Goal: Communication & Community: Answer question/provide support

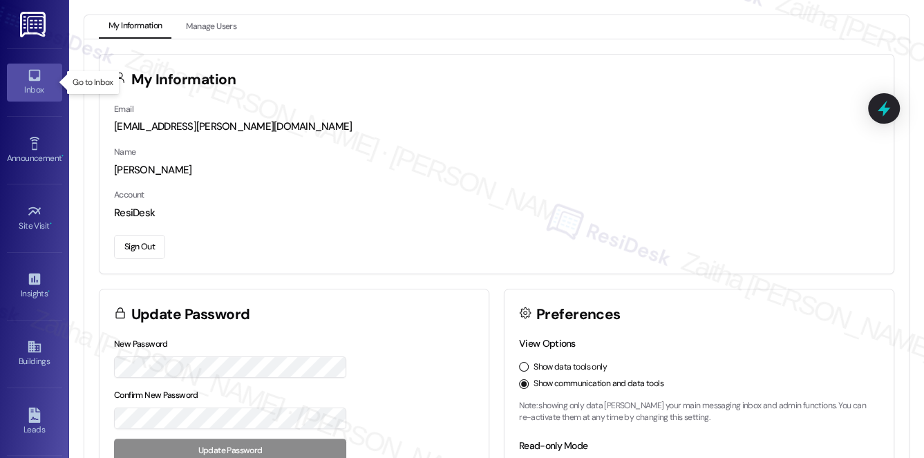
click at [20, 84] on div "Inbox" at bounding box center [34, 90] width 69 height 14
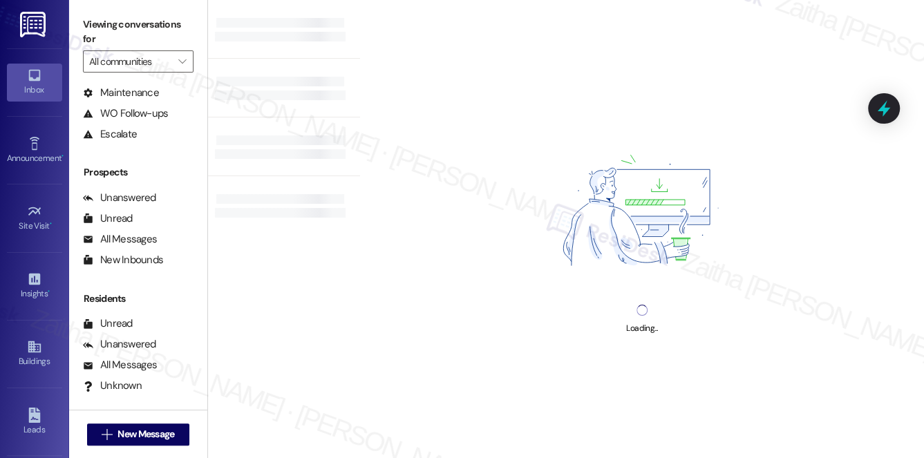
scroll to position [165, 0]
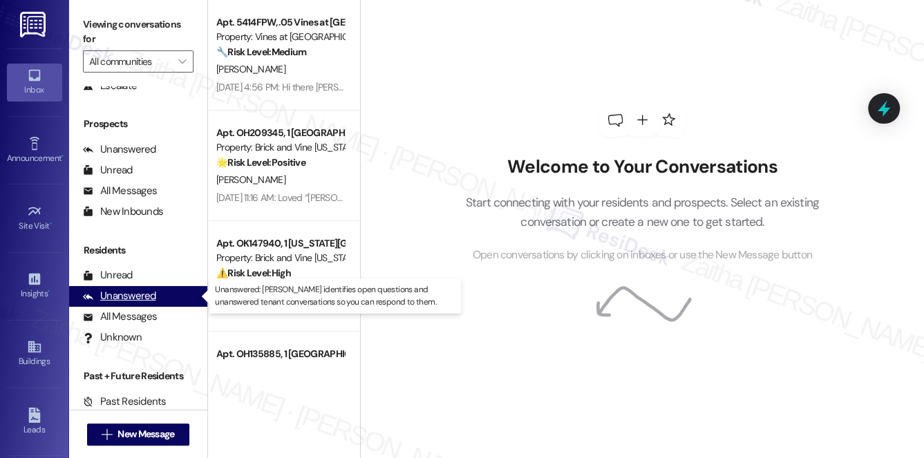
click at [142, 294] on div "Unanswered" at bounding box center [119, 296] width 73 height 15
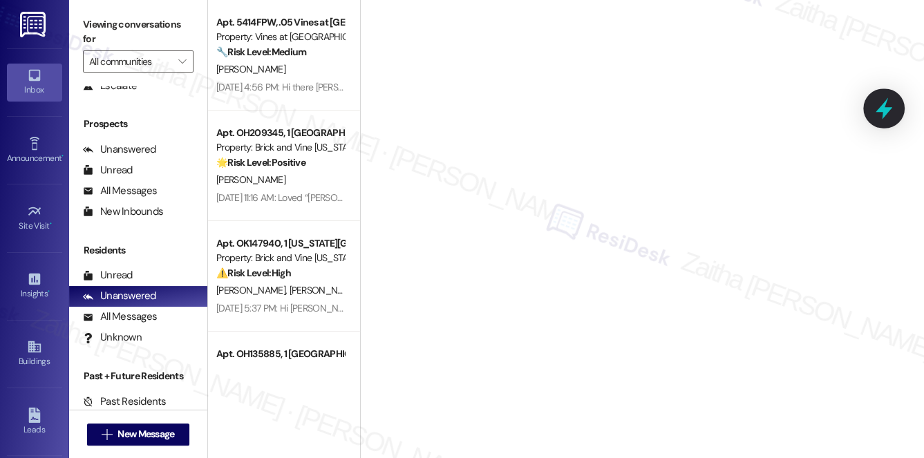
click at [883, 109] on icon at bounding box center [884, 108] width 17 height 21
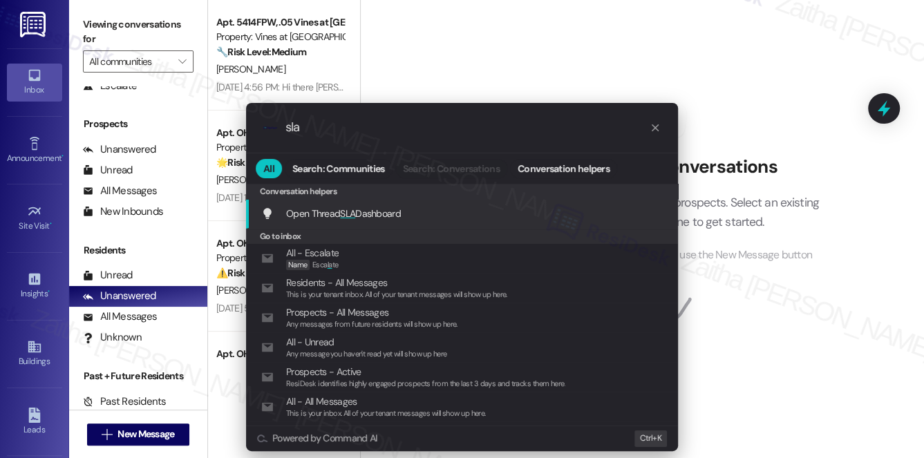
click at [341, 205] on div "Open Thread SLA Dashboard Add shortcut" at bounding box center [462, 214] width 432 height 30
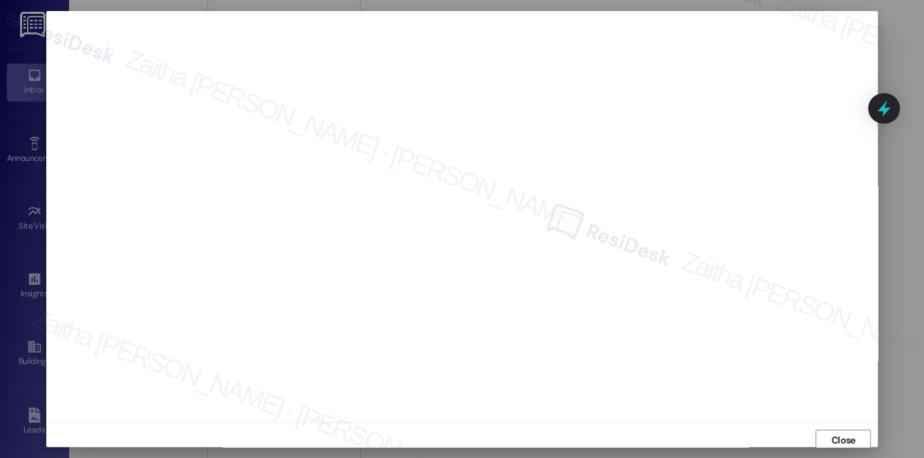
scroll to position [0, 0]
click at [877, 109] on icon at bounding box center [884, 109] width 18 height 18
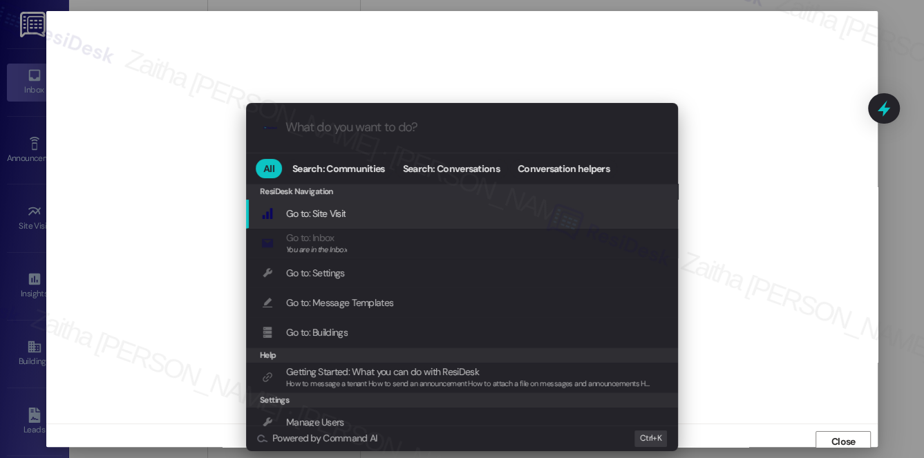
scroll to position [6, 0]
click at [798, 180] on div ".cls-1{fill:#0a055f;}.cls-2{fill:#0cc4c4;} resideskLogoBlueOrange All Search: C…" at bounding box center [462, 229] width 924 height 458
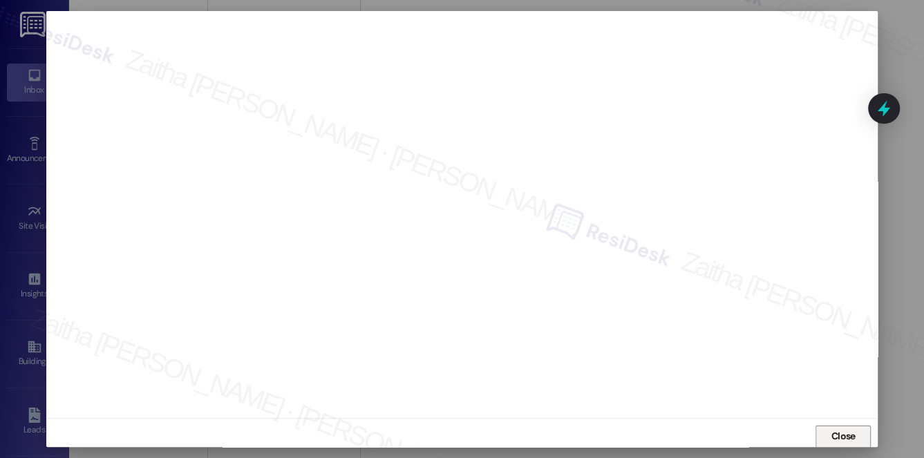
click at [847, 436] on span "Close" at bounding box center [844, 436] width 24 height 15
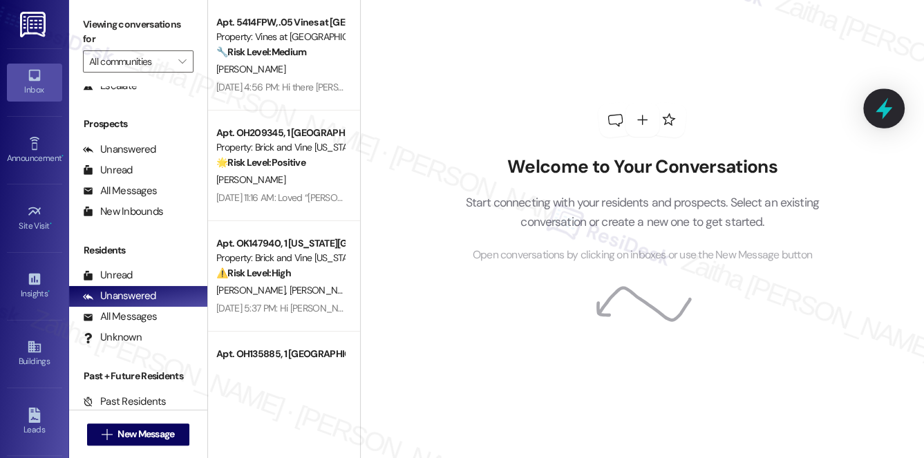
click at [880, 103] on icon at bounding box center [884, 109] width 24 height 24
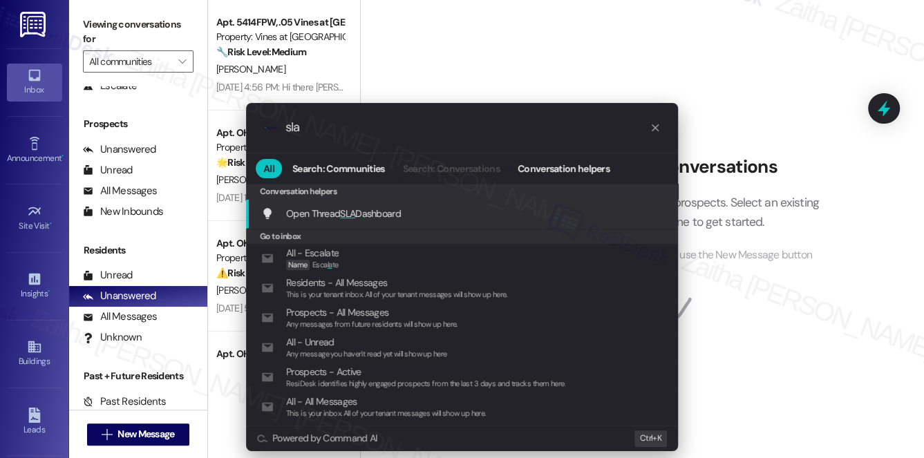
type input "sla"
click at [341, 217] on span "SLA" at bounding box center [347, 213] width 15 height 12
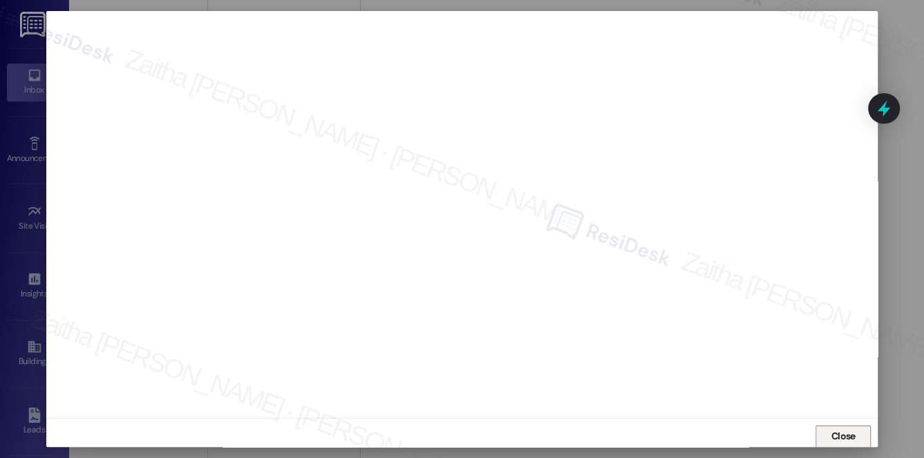
click at [836, 439] on span "Close" at bounding box center [844, 436] width 24 height 15
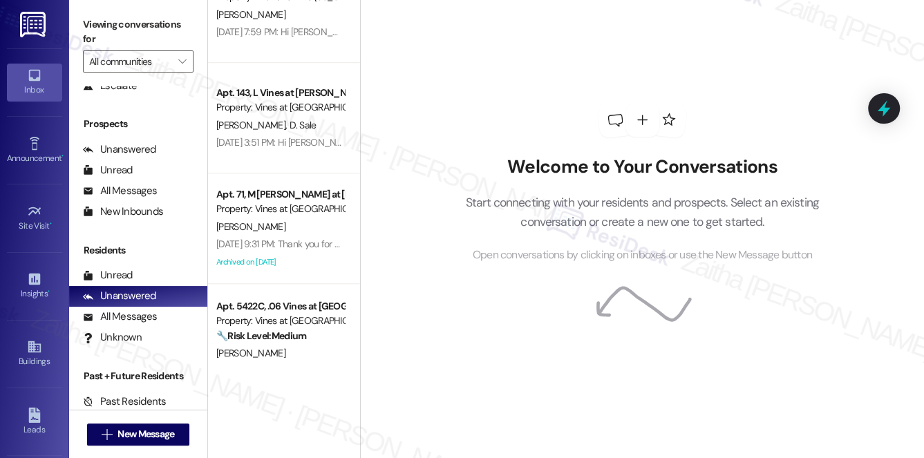
scroll to position [766, 0]
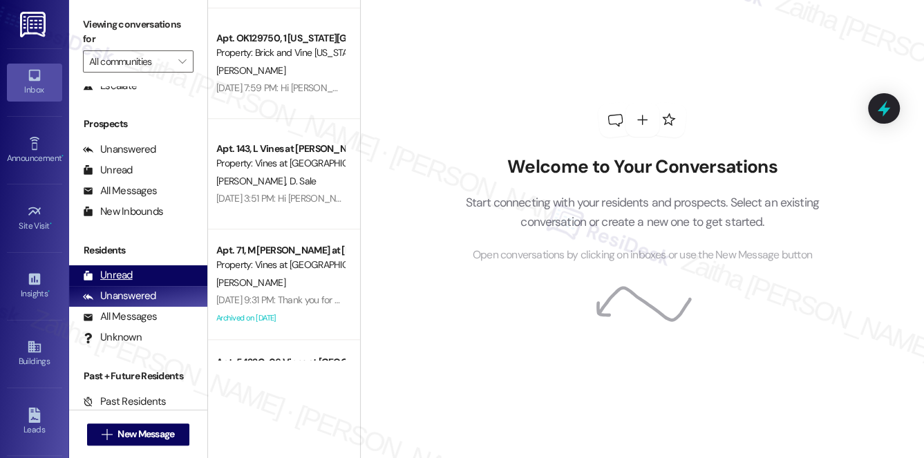
click at [125, 274] on div "Unread" at bounding box center [108, 275] width 50 height 15
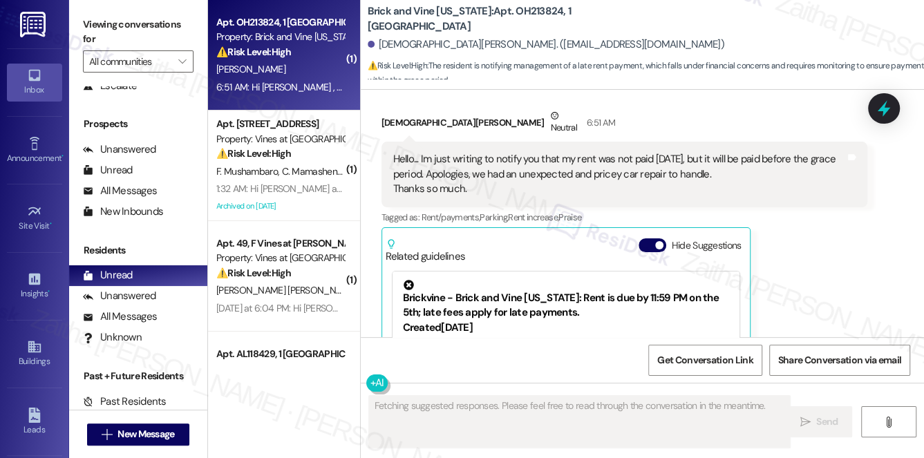
scroll to position [2800, 0]
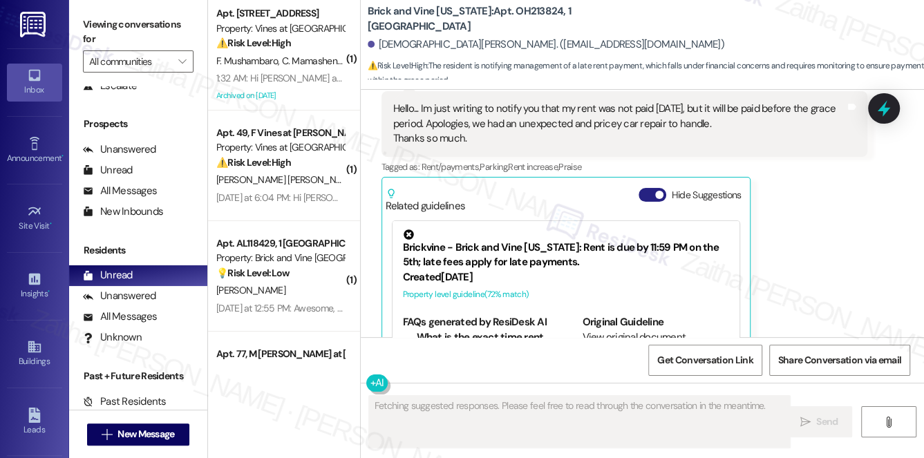
click at [651, 188] on button "Hide Suggestions" at bounding box center [653, 195] width 28 height 14
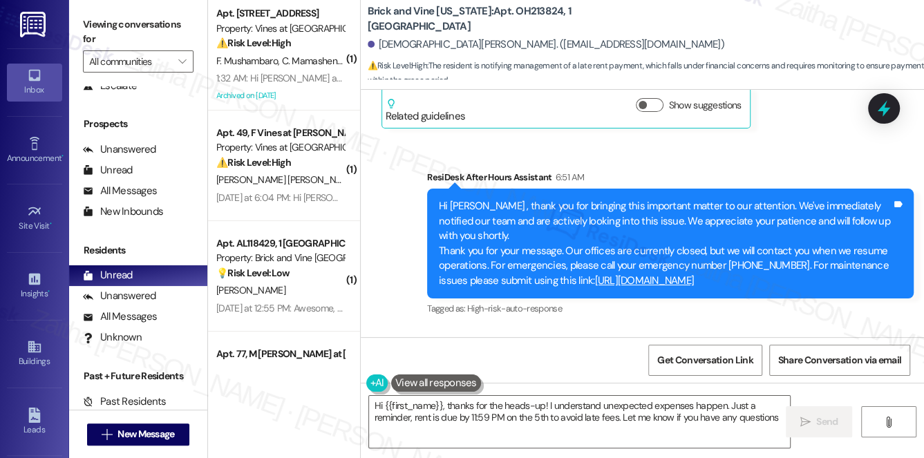
type textarea "Hi {{first_name}}, thanks for the heads-up! I understand unexpected expenses ha…"
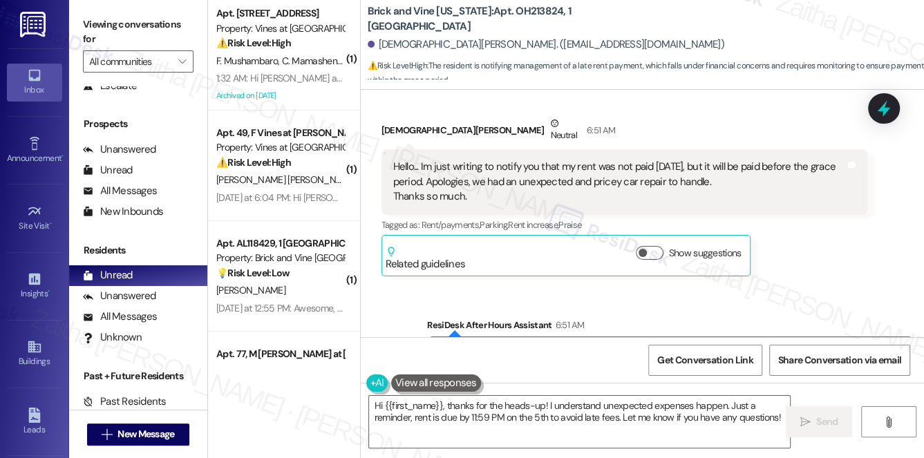
scroll to position [2679, 0]
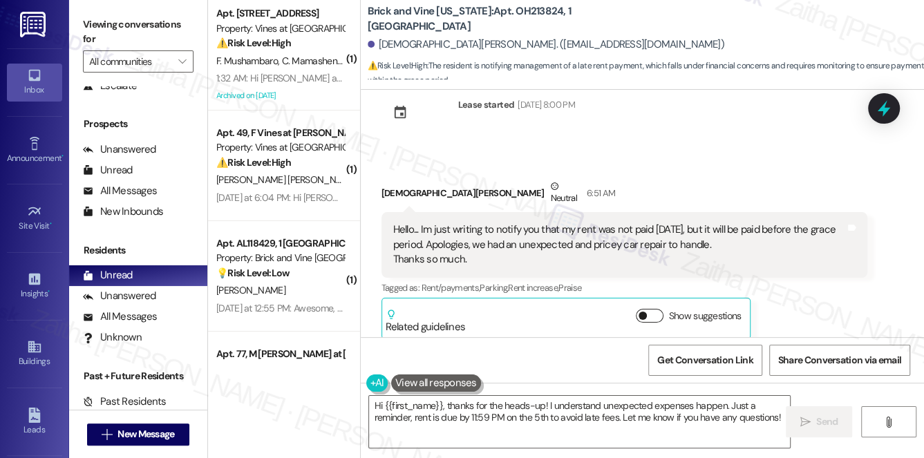
click at [654, 309] on button "Show suggestions" at bounding box center [650, 316] width 28 height 14
click at [648, 309] on button "Hide Suggestions" at bounding box center [653, 316] width 28 height 14
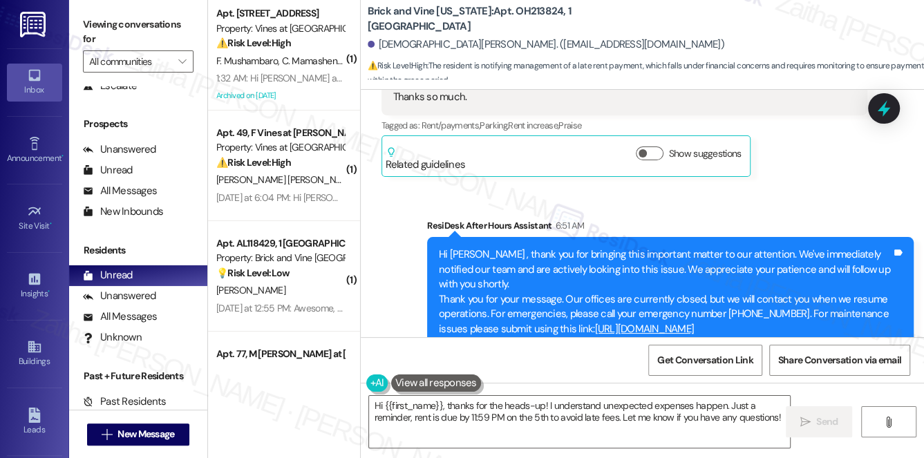
scroll to position [2805, 0]
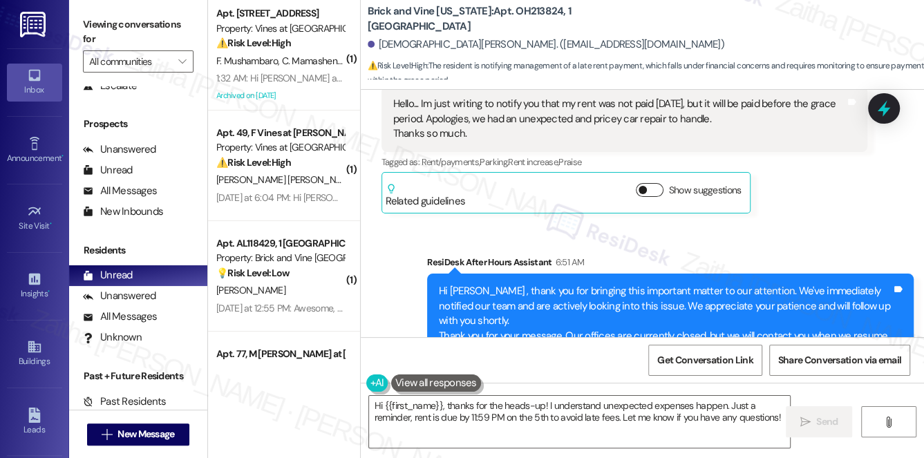
click at [653, 183] on button "Show suggestions" at bounding box center [650, 190] width 28 height 14
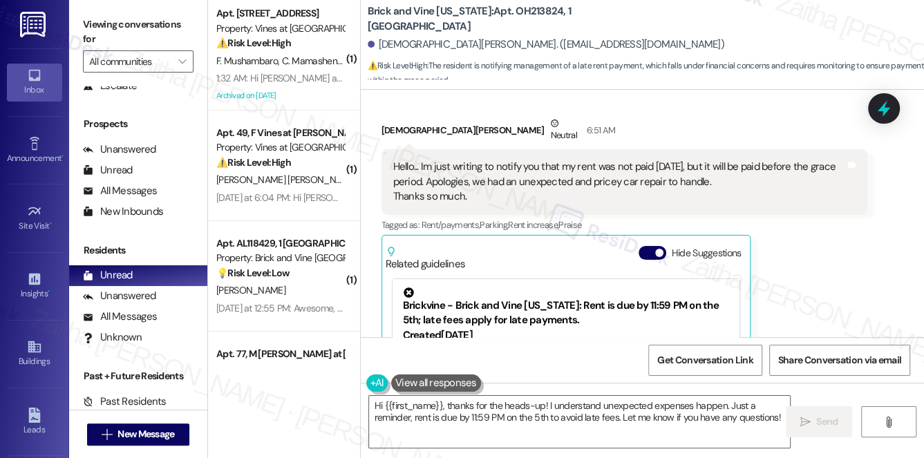
scroll to position [2679, 0]
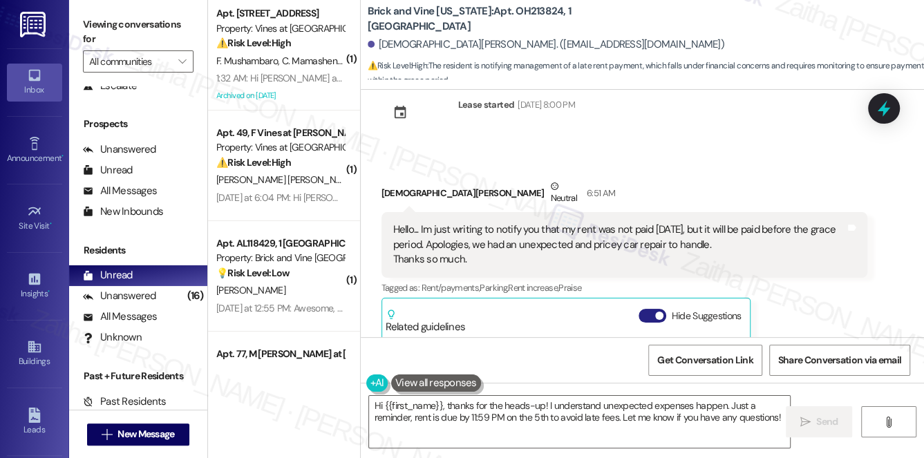
click at [642, 309] on button "Hide Suggestions" at bounding box center [653, 316] width 28 height 14
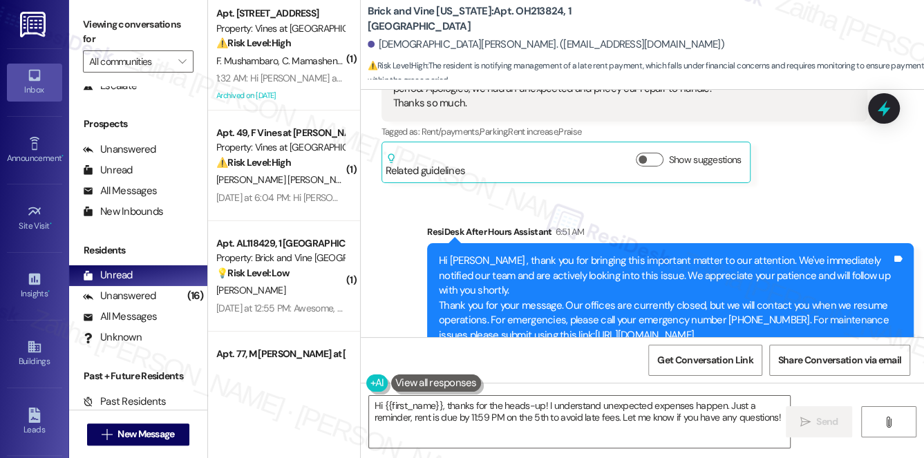
scroll to position [2742, 0]
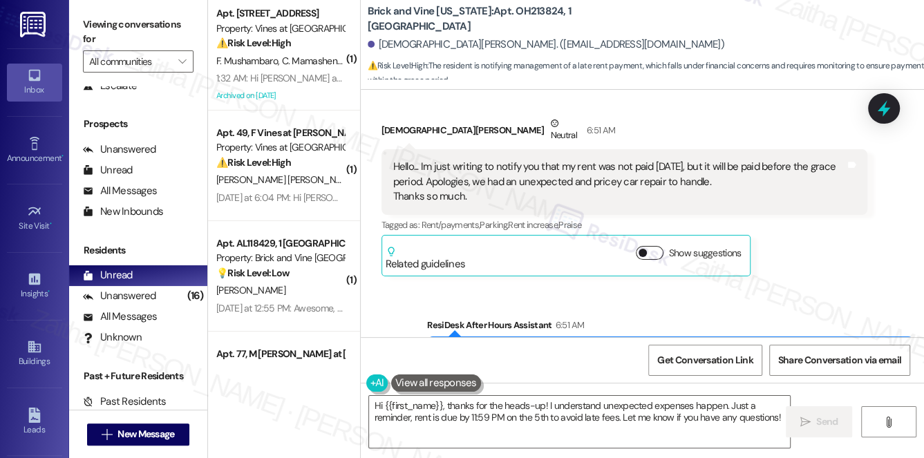
click at [646, 246] on button "Show suggestions" at bounding box center [650, 253] width 28 height 14
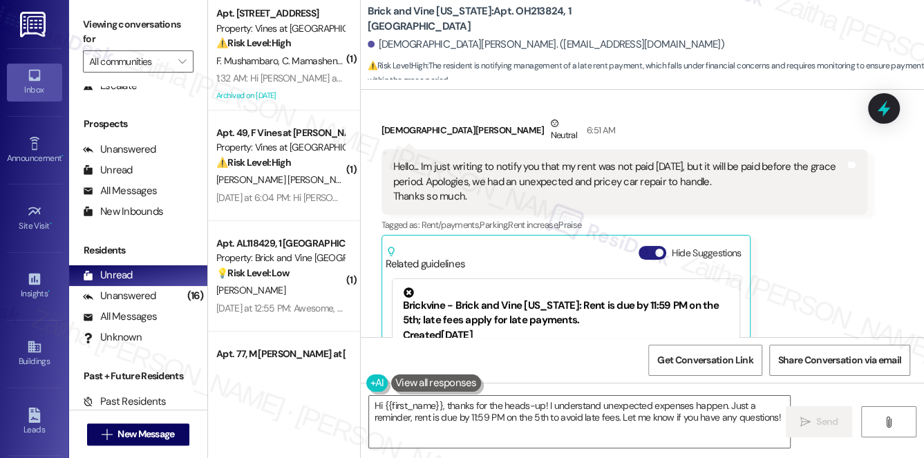
click at [641, 246] on button "Hide Suggestions" at bounding box center [653, 253] width 28 height 14
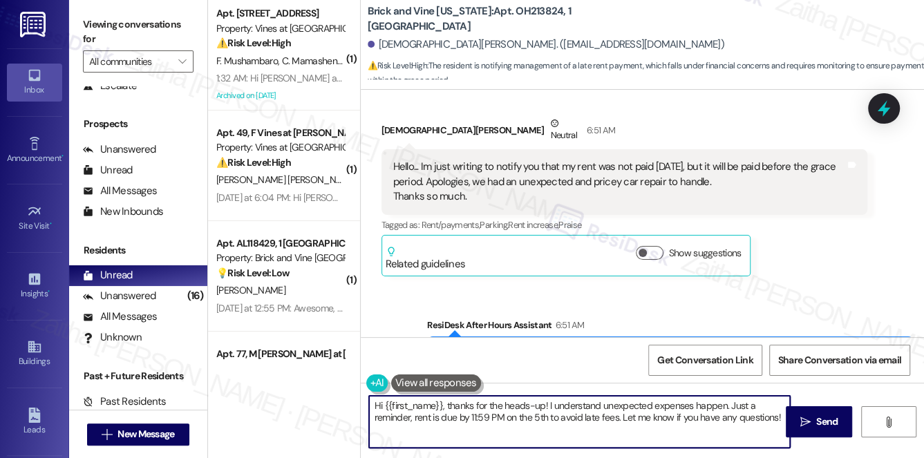
click at [776, 419] on textarea "Hi {{first_name}}, thanks for the heads-up! I understand unexpected expenses ha…" at bounding box center [580, 422] width 422 height 52
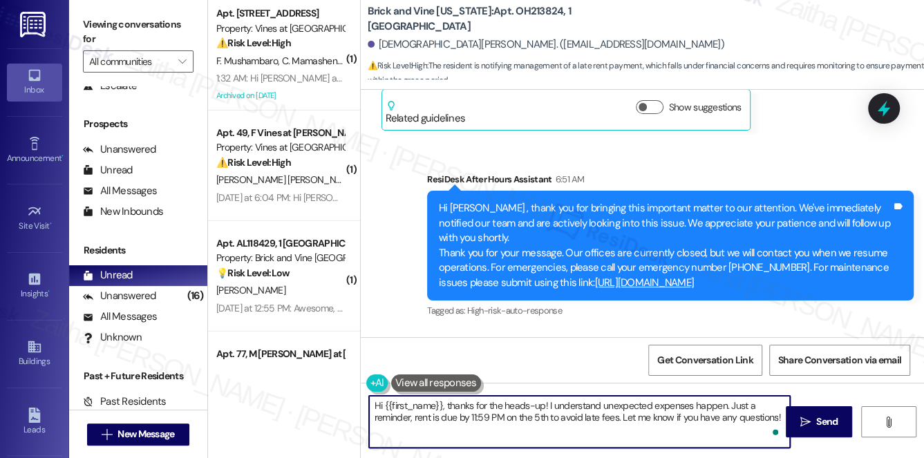
scroll to position [2993, 0]
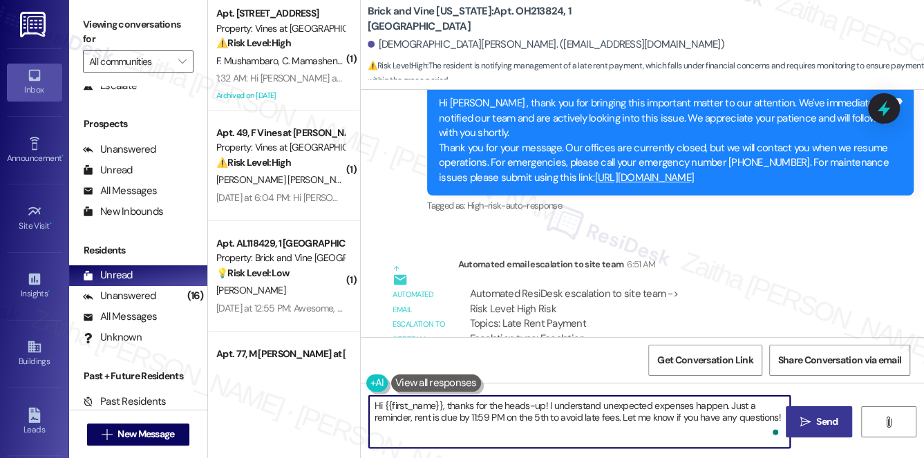
click at [809, 410] on button " Send" at bounding box center [819, 421] width 67 height 31
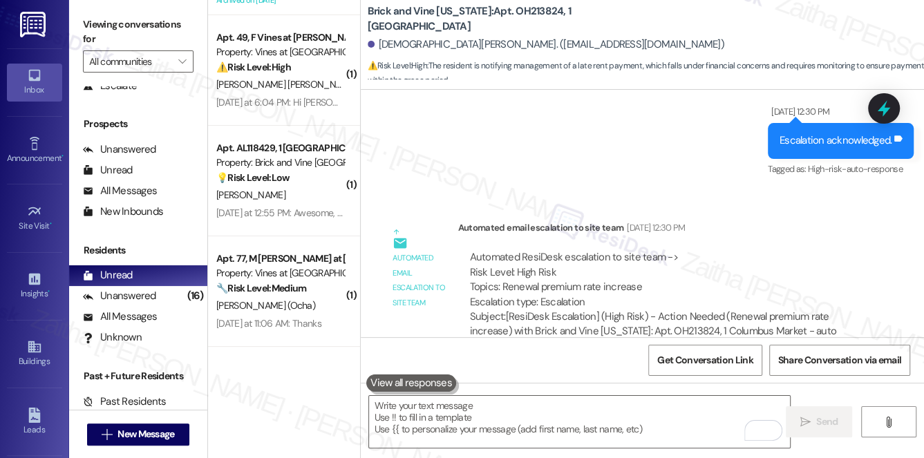
scroll to position [0, 0]
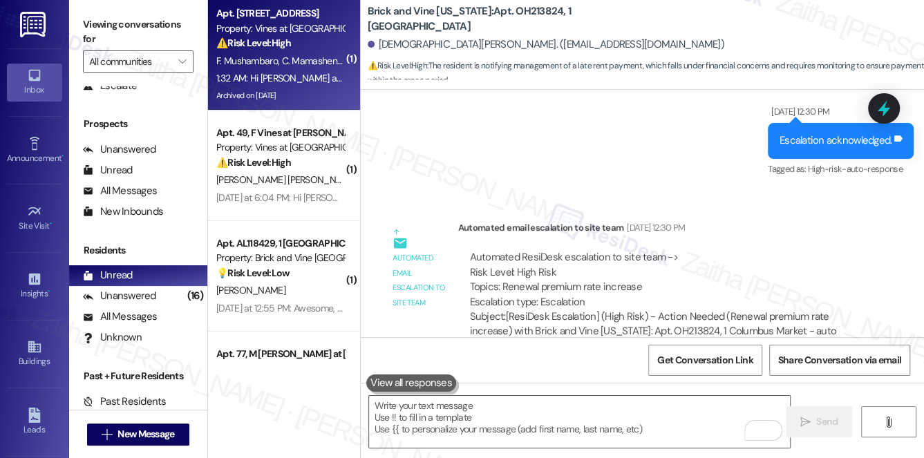
click at [318, 39] on div "⚠️ Risk Level: High A non-functioning refrigerator is an urgent maintenance iss…" at bounding box center [280, 43] width 128 height 15
type textarea "Fetching suggested responses. Please feel free to read through the conversation…"
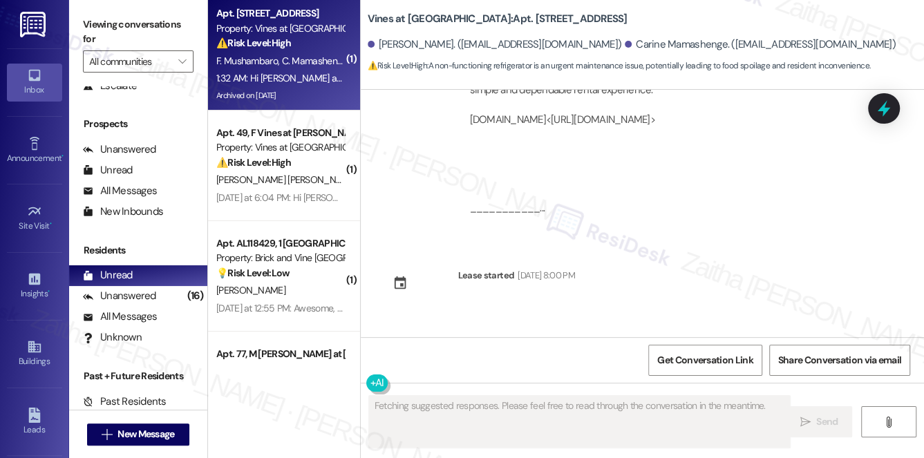
scroll to position [5570, 0]
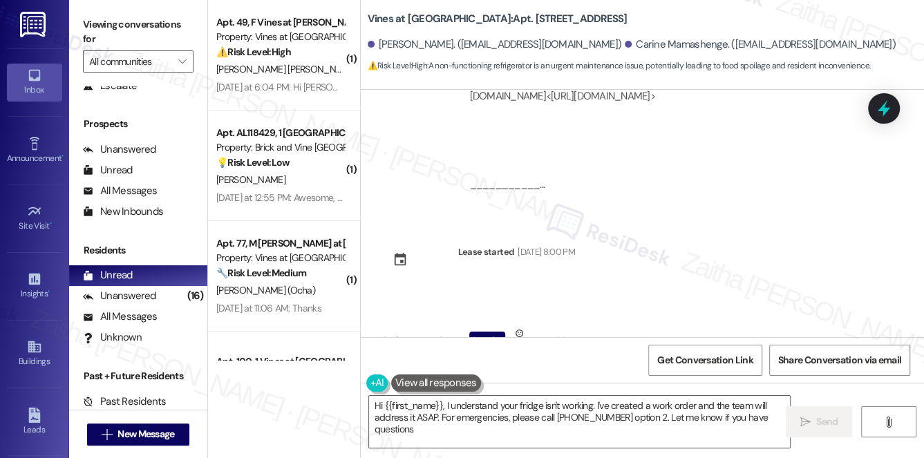
type textarea "Hi {{first_name}}, I understand your fridge isn't working. I've created a work …"
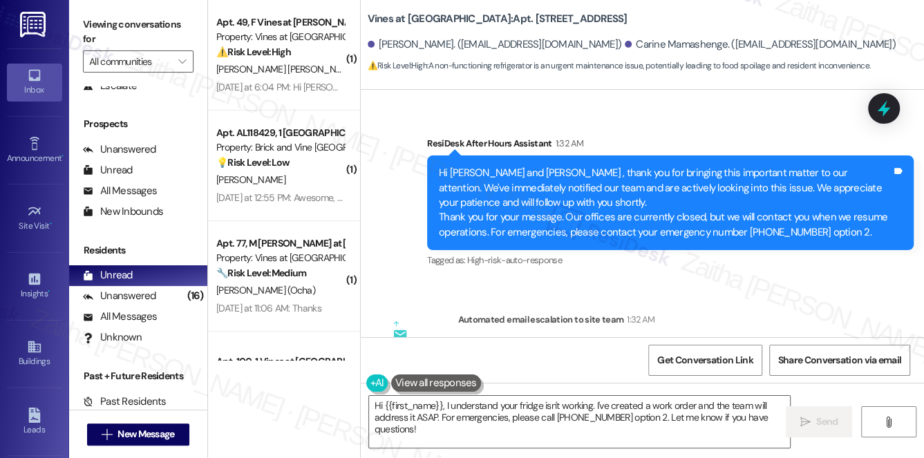
scroll to position [5869, 0]
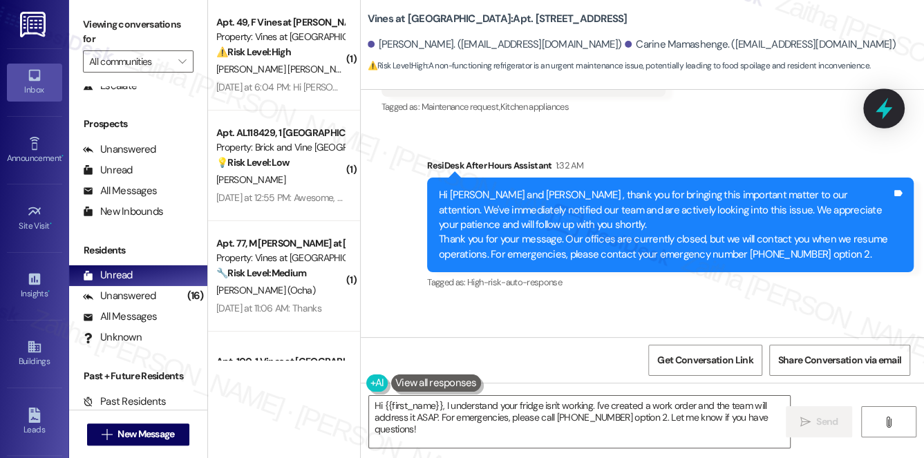
click at [883, 117] on icon at bounding box center [884, 109] width 24 height 24
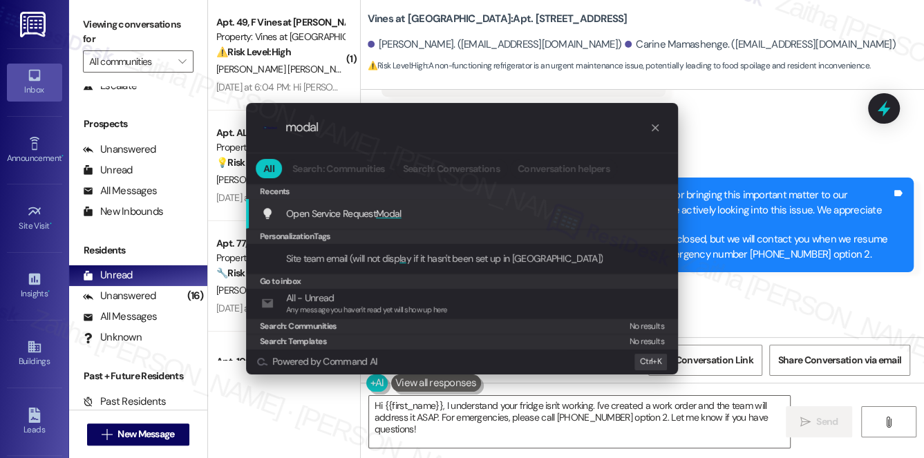
type input "modal"
click at [395, 218] on span "Modal" at bounding box center [389, 213] width 26 height 12
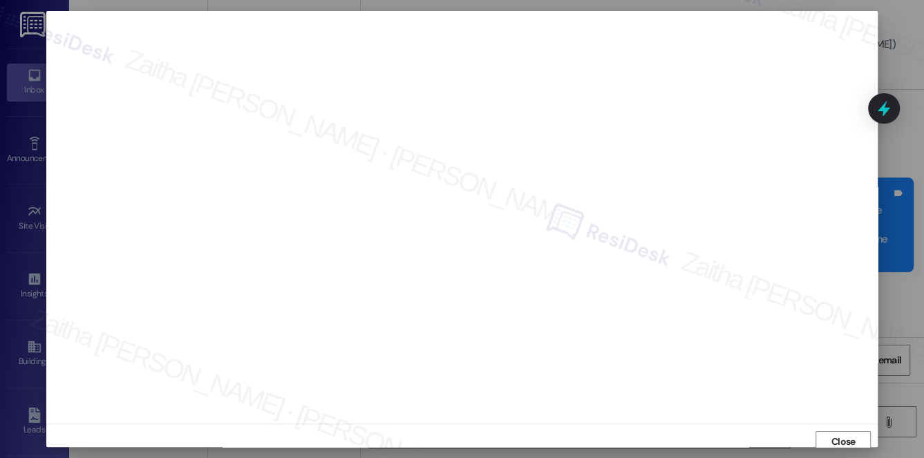
scroll to position [6, 0]
click at [833, 436] on span "Close" at bounding box center [844, 436] width 24 height 15
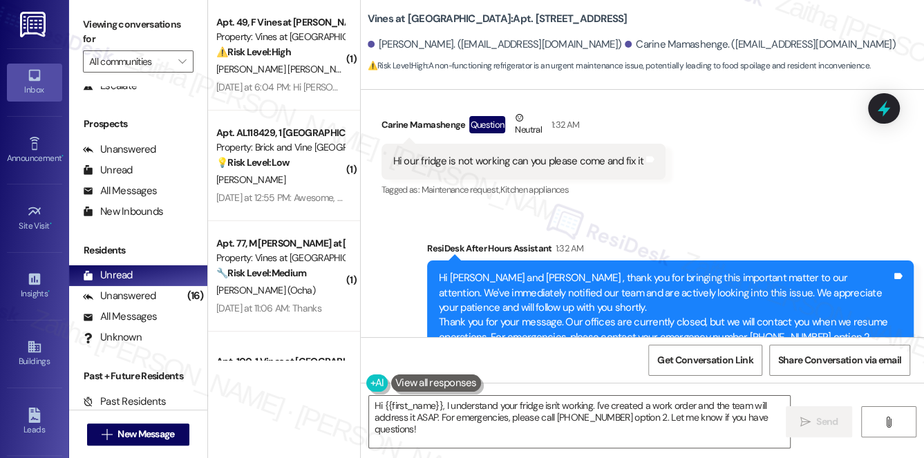
scroll to position [5681, 0]
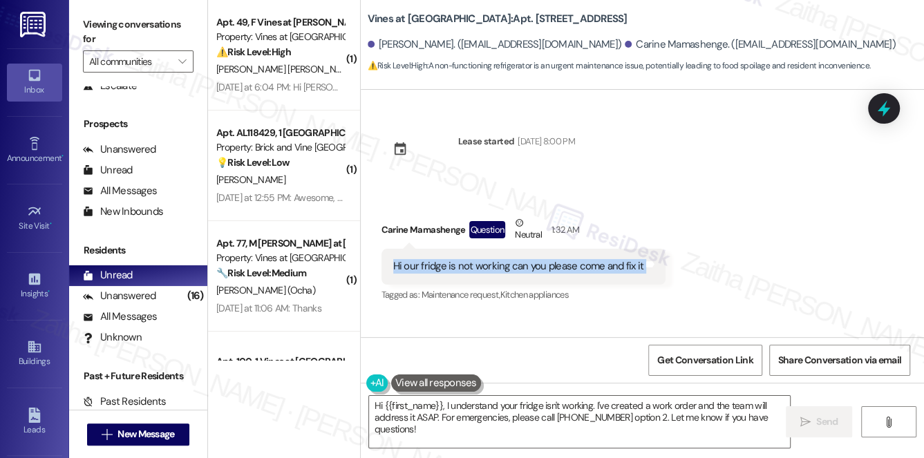
drag, startPoint x: 382, startPoint y: 177, endPoint x: 644, endPoint y: 190, distance: 262.3
click at [644, 249] on div "Hi our fridge is not working can you please come and fix it Tags and notes" at bounding box center [524, 266] width 285 height 35
copy div "Hi our fridge is not working can you please come and fix it Tags and notes"
click at [814, 190] on div "Received via SMS Carine Mamashenge Question Neutral 1:32 AM Hi our fridge is no…" at bounding box center [642, 250] width 563 height 131
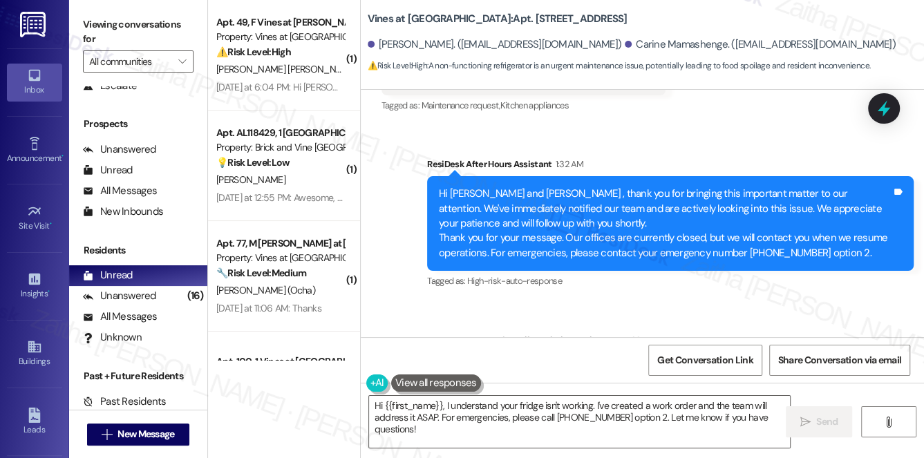
scroll to position [5932, 0]
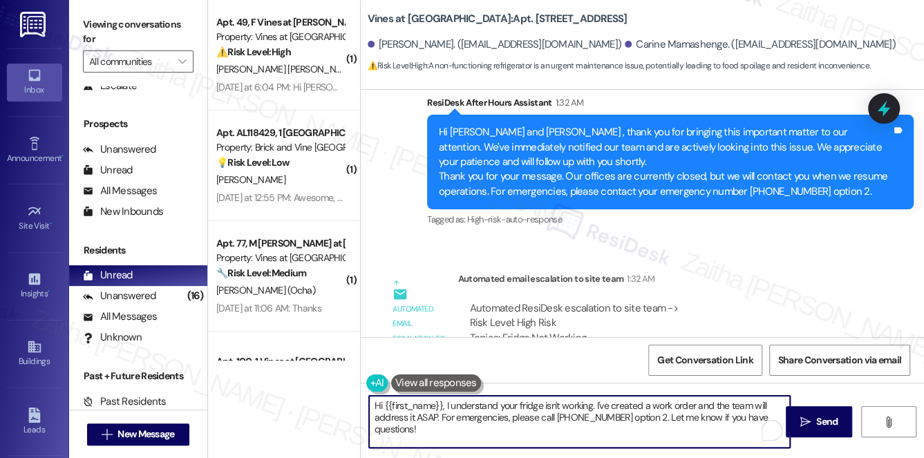
drag, startPoint x: 445, startPoint y: 404, endPoint x: 460, endPoint y: 432, distance: 31.8
click at [459, 432] on textarea "Hi {{first_name}}, I understand your fridge isn't working. I've created a work …" at bounding box center [580, 422] width 422 height 52
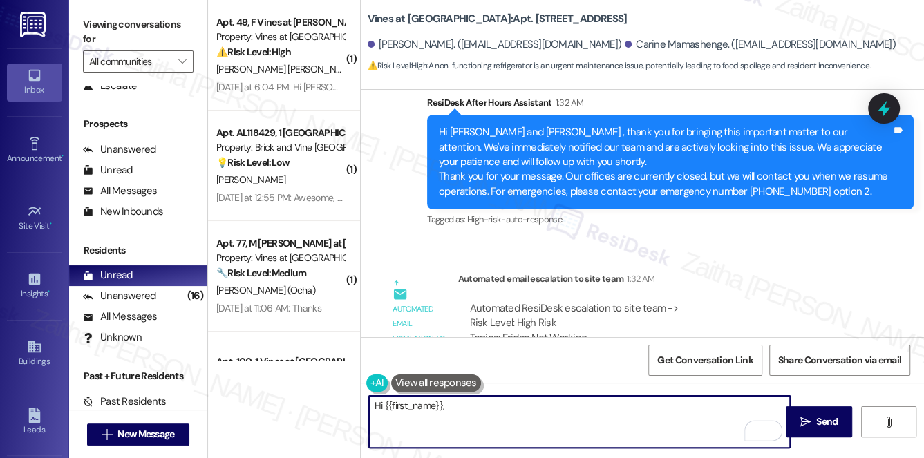
paste textarea "thanks for letting us know. Could you tell me a bit more about the issue you’re…"
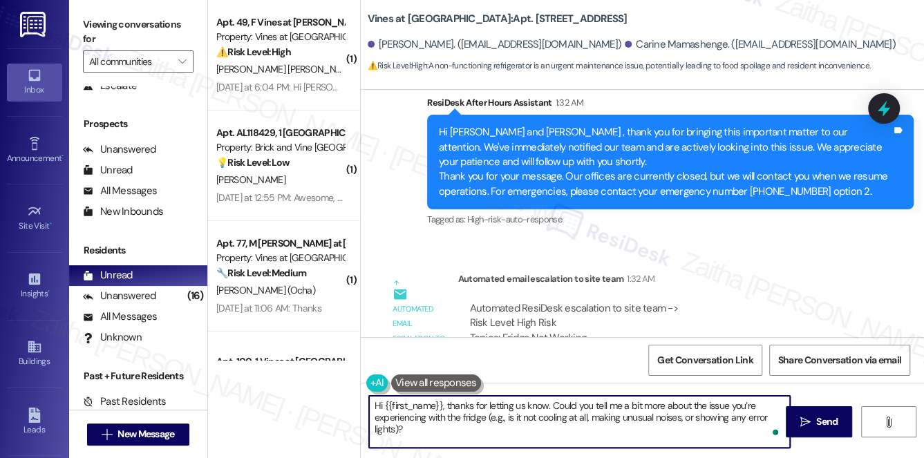
click at [521, 402] on textarea "Hi {{first_name}}, thanks for letting us know. Could you tell me a bit more abo…" at bounding box center [580, 422] width 422 height 52
click at [500, 415] on textarea "Hi {{first_name}}, thanks for letting us know. Could you tell me a bit more abo…" at bounding box center [580, 422] width 422 height 52
type textarea "Hi {{first_name}}, thanks for letting us know. Could you tell me a bit more abo…"
click at [499, 431] on textarea "Hi {{first_name}}, thanks for letting us know. Could you tell me a bit more abo…" at bounding box center [580, 422] width 422 height 52
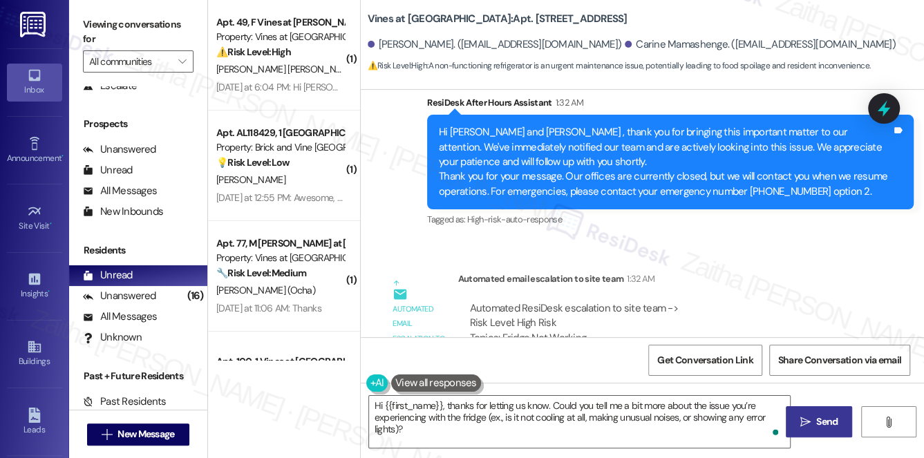
click at [804, 417] on icon "" at bounding box center [805, 422] width 10 height 11
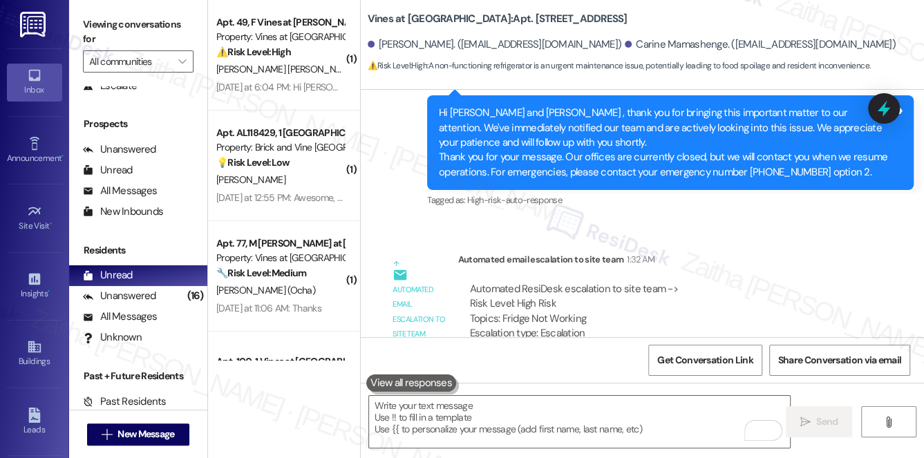
scroll to position [6058, 0]
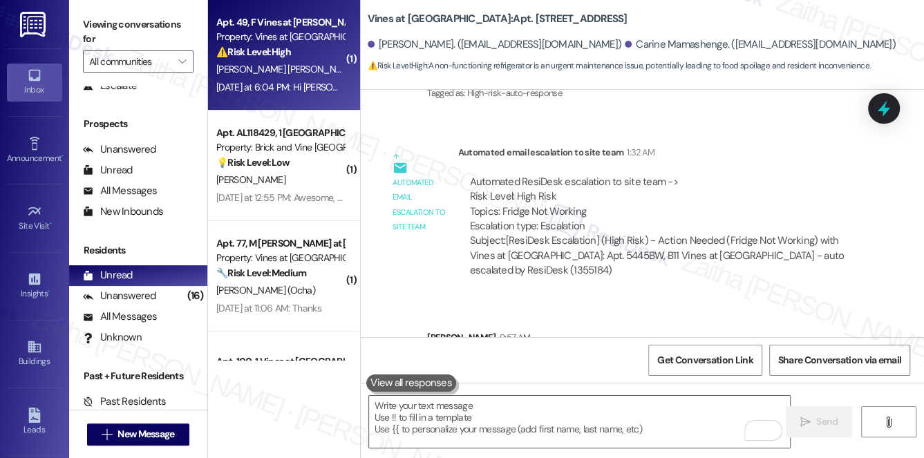
click at [311, 68] on div "[PERSON_NAME] [PERSON_NAME]" at bounding box center [280, 69] width 131 height 17
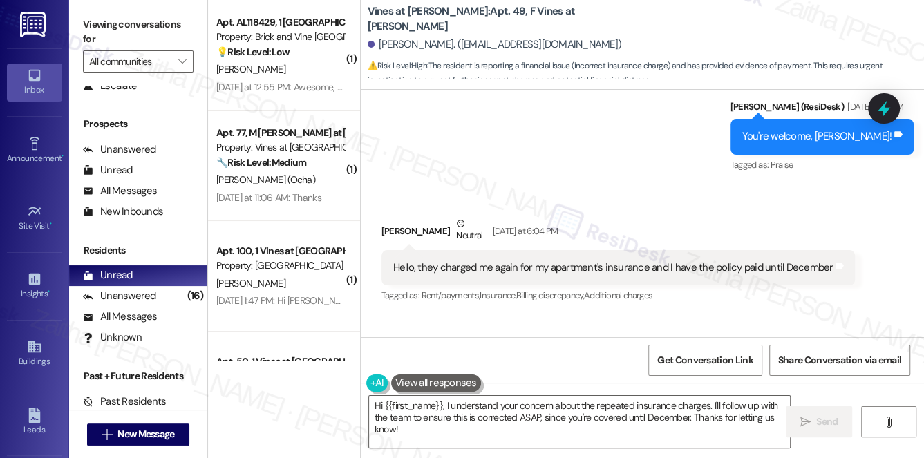
scroll to position [11639, 0]
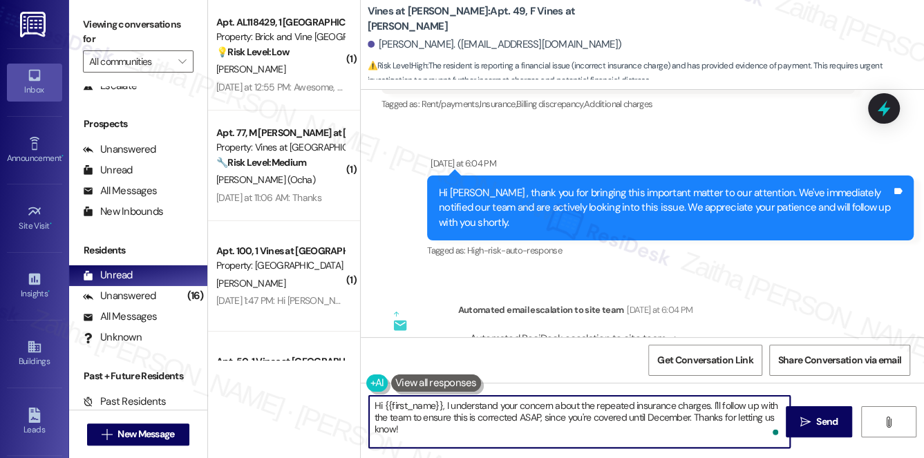
drag, startPoint x: 713, startPoint y: 402, endPoint x: 720, endPoint y: 435, distance: 33.9
click at [720, 435] on textarea "Hi {{first_name}}, I understand your concern about the repeated insurance charg…" at bounding box center [580, 422] width 422 height 52
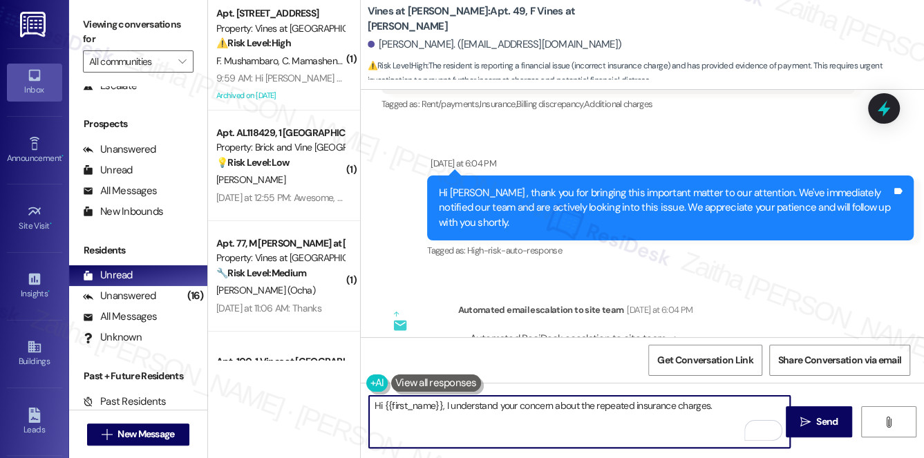
paste textarea "We're looking into this, and we'll be in touch when we have an update. Let me k…"
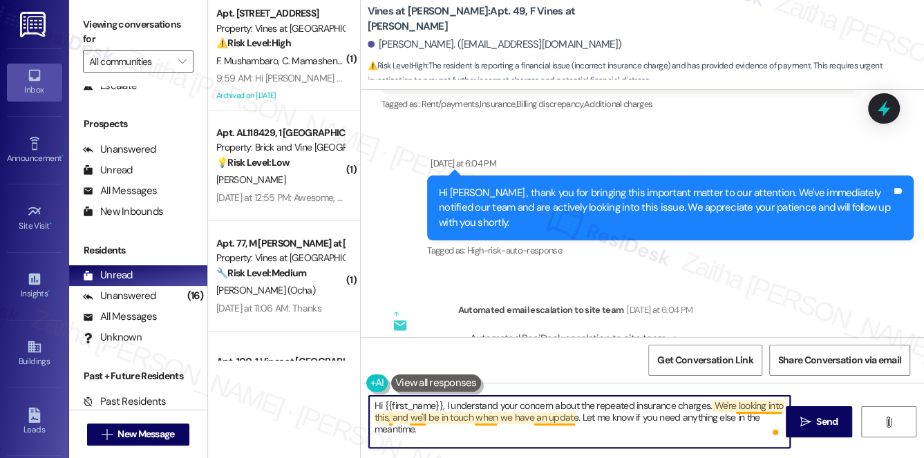
click at [481, 416] on textarea "Hi {{first_name}}, I understand your concern about the repeated insurance charg…" at bounding box center [580, 422] width 422 height 52
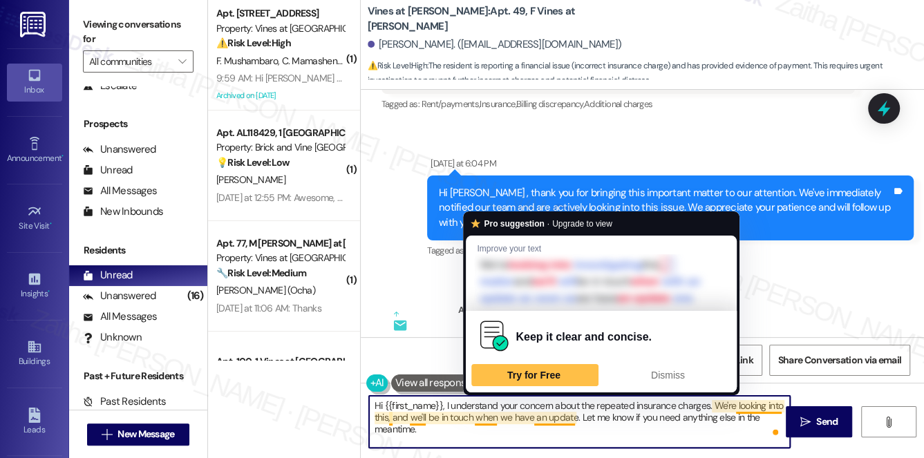
click at [481, 416] on textarea "Hi {{first_name}}, I understand your concern about the repeated insurance charg…" at bounding box center [580, 422] width 422 height 52
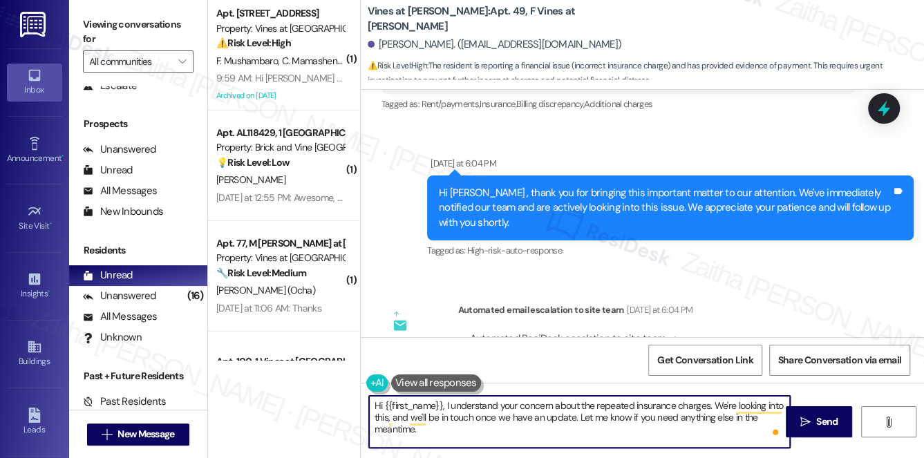
click at [446, 429] on textarea "Hi {{first_name}}, I understand your concern about the repeated insurance charg…" at bounding box center [580, 422] width 422 height 52
type textarea "Hi {{first_name}}, I understand your concern about the repeated insurance charg…"
click at [844, 422] on button " Send" at bounding box center [819, 421] width 67 height 31
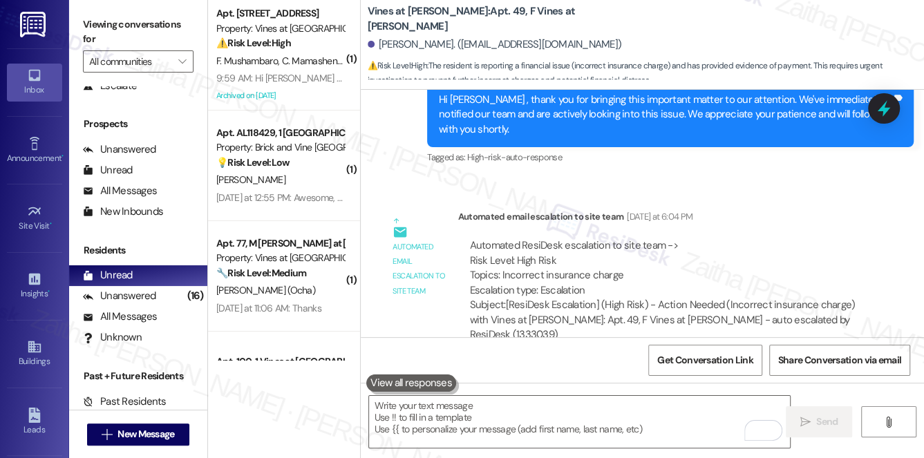
scroll to position [11751, 0]
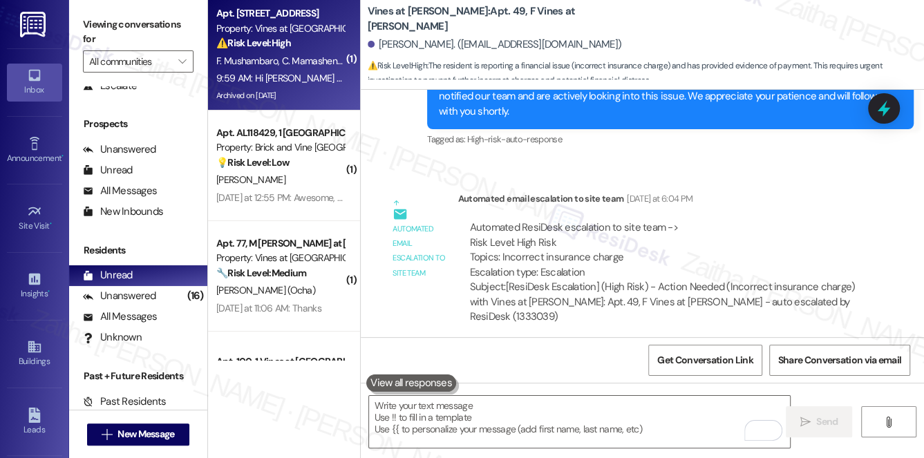
click at [321, 39] on div "⚠️ Risk Level: High The resident reports their refrigerator is not cooling at a…" at bounding box center [280, 43] width 128 height 15
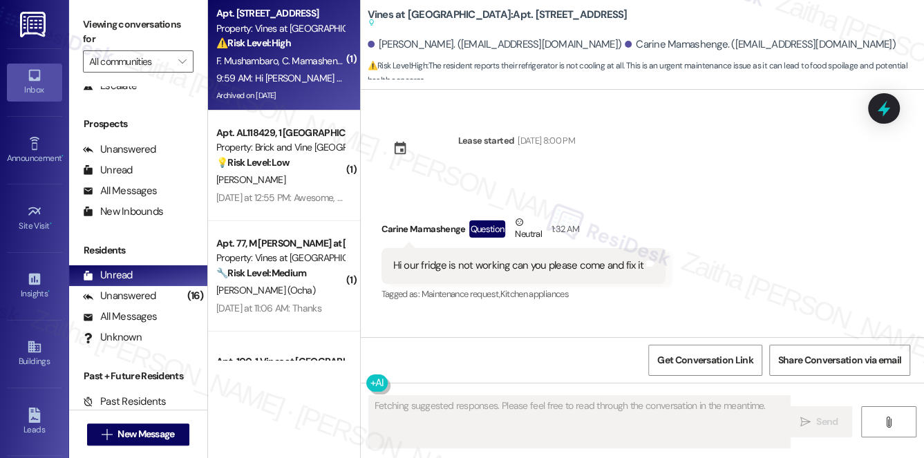
scroll to position [6433, 0]
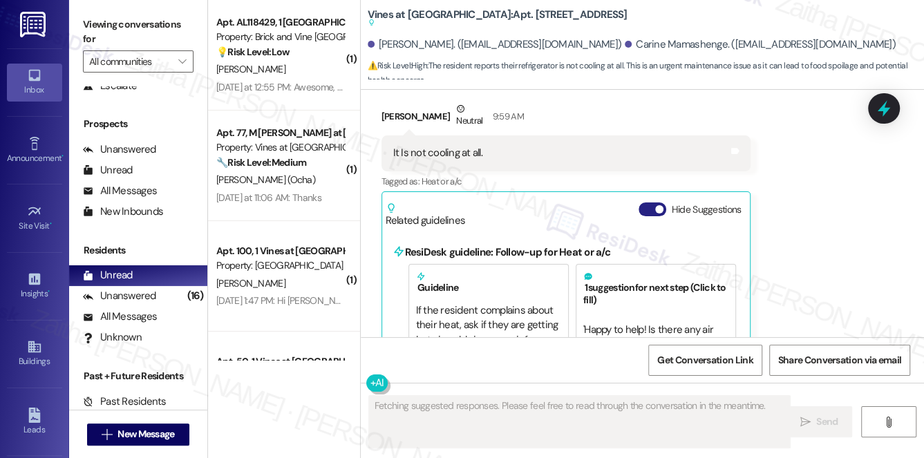
click at [641, 203] on button "Hide Suggestions" at bounding box center [653, 210] width 28 height 14
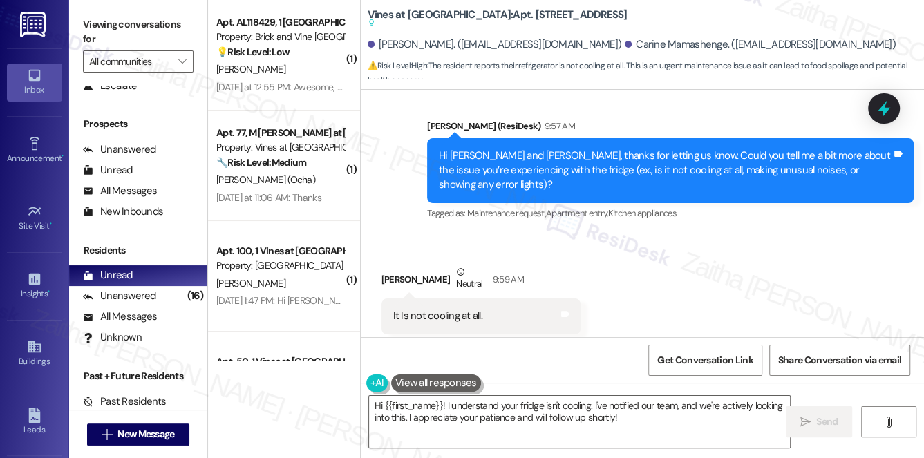
scroll to position [6298, 0]
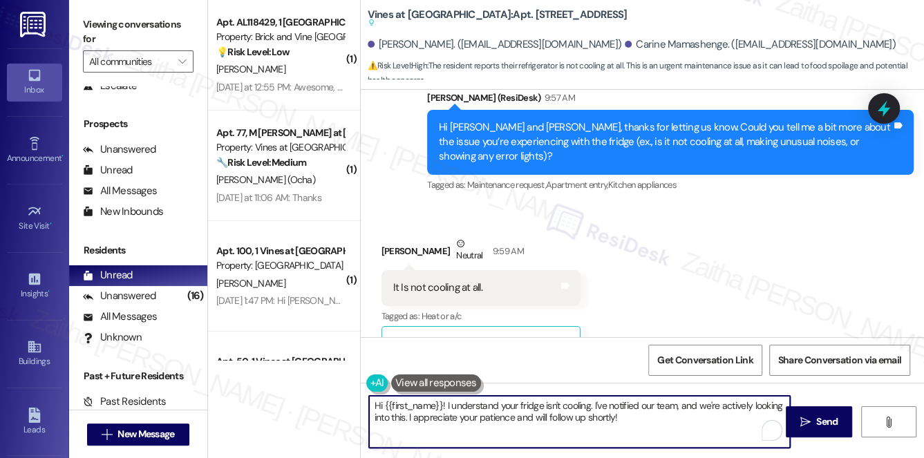
drag, startPoint x: 375, startPoint y: 408, endPoint x: 654, endPoint y: 429, distance: 279.3
click at [654, 429] on textarea "Hi {{first_name}}! I understand your fridge isn't cooling. I've notified our te…" at bounding box center [580, 422] width 422 height 52
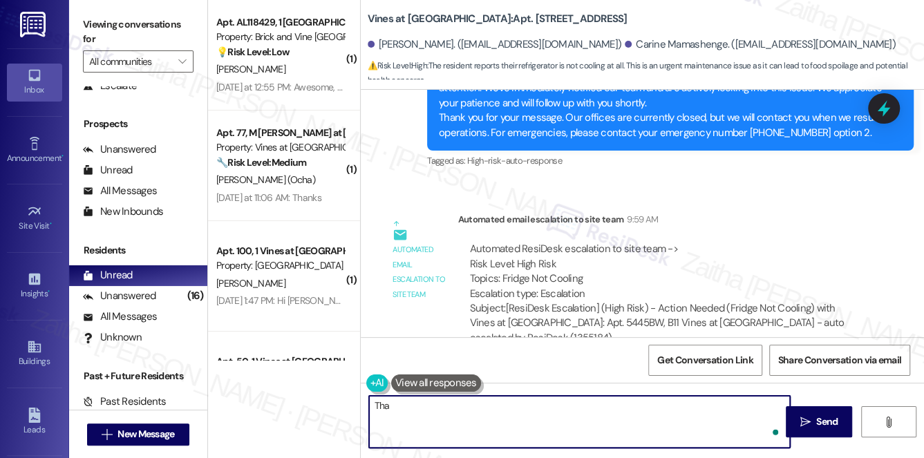
scroll to position [6666, 0]
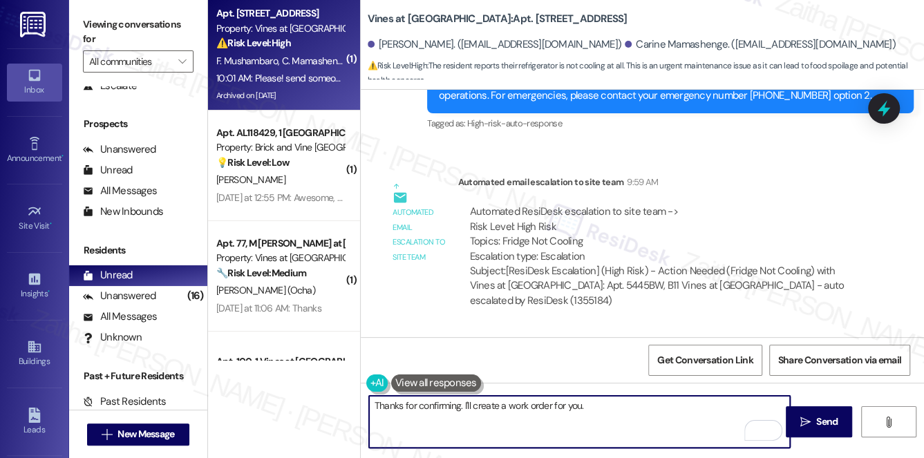
paste textarea "Do we have your permission to enter during your absence? Do you have pets that …"
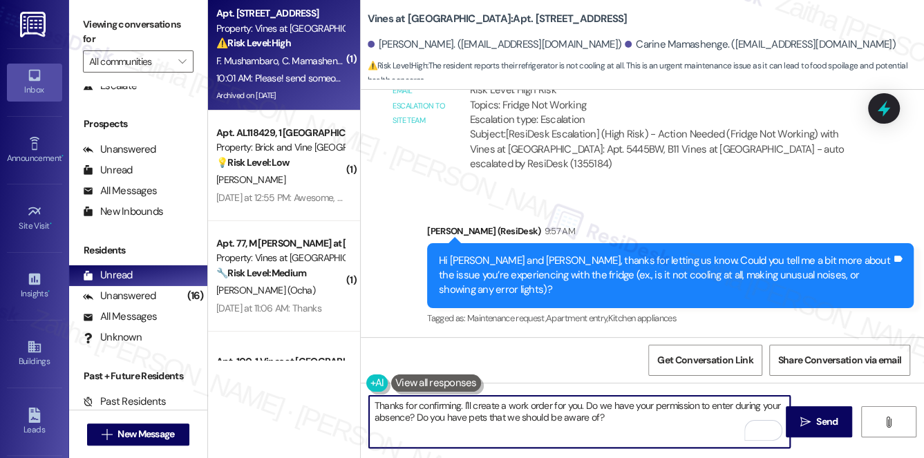
scroll to position [6290, 0]
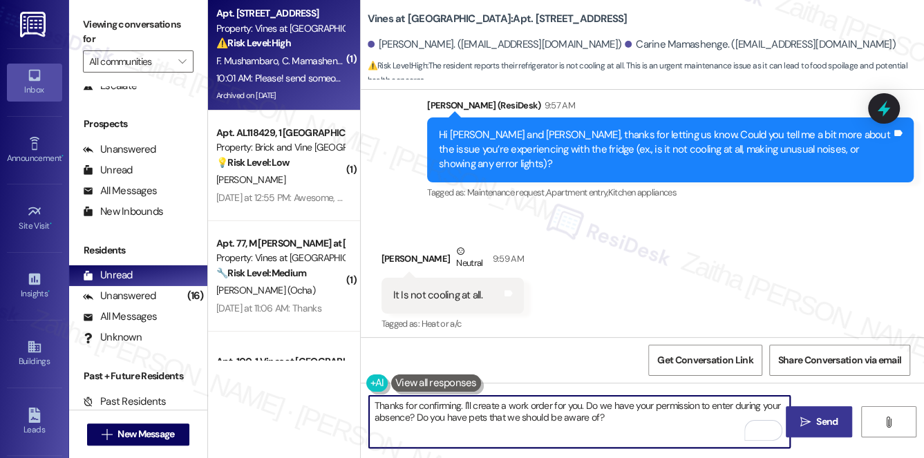
type textarea "Thanks for confirming. I'll create a work order for you. Do we have your permis…"
click at [832, 420] on span "Send" at bounding box center [826, 422] width 21 height 15
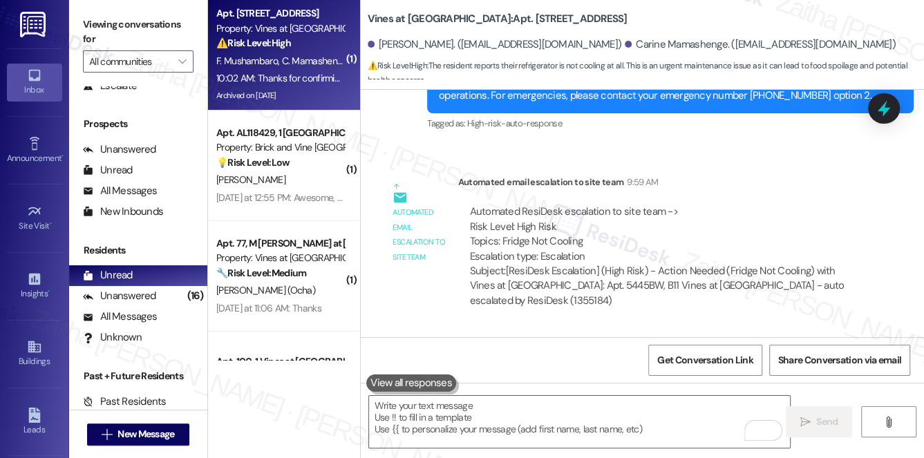
scroll to position [6778, 0]
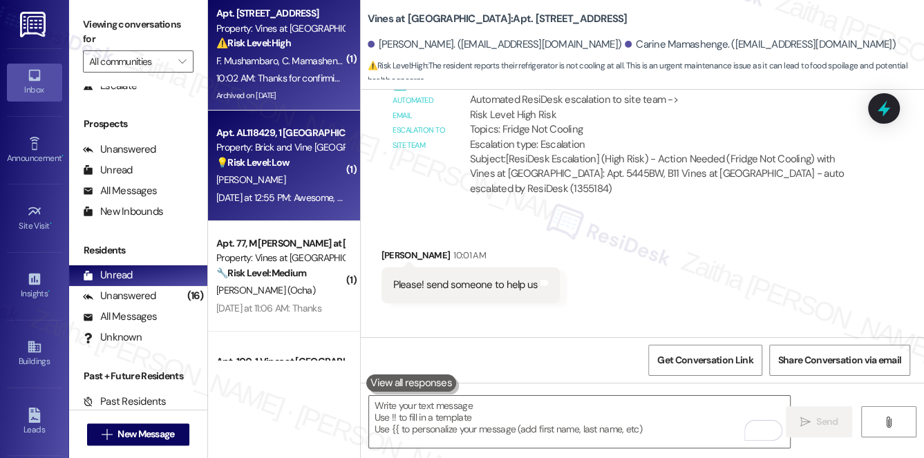
click at [294, 174] on div "[PERSON_NAME]" at bounding box center [280, 179] width 131 height 17
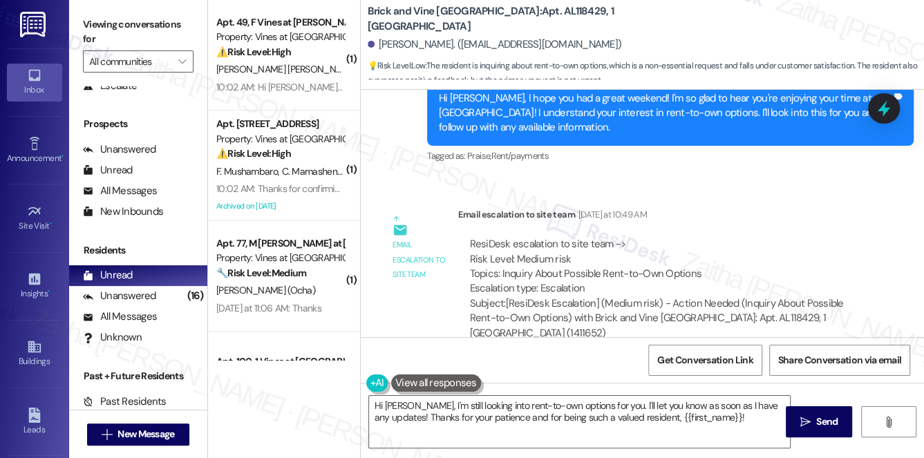
scroll to position [786, 0]
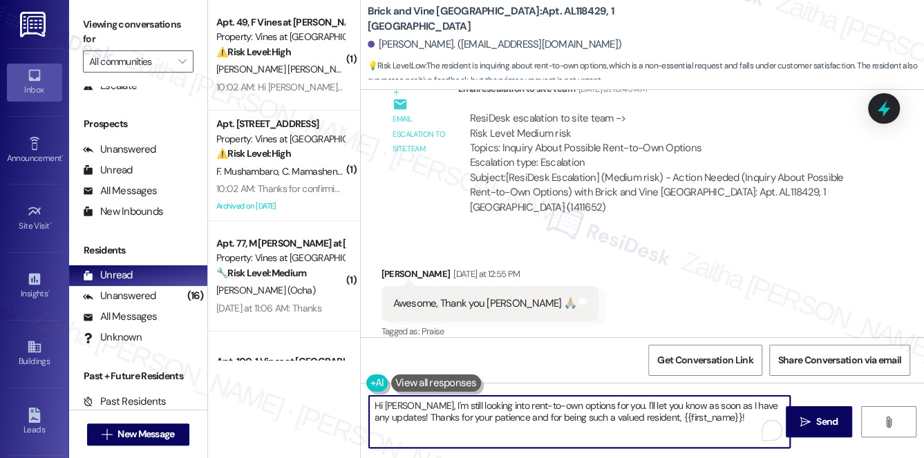
click at [376, 402] on textarea "Hi [PERSON_NAME], I'm still looking into rent-to-own options for you. I'll let …" at bounding box center [580, 422] width 422 height 52
drag, startPoint x: 549, startPoint y: 418, endPoint x: 760, endPoint y: 416, distance: 210.8
click at [760, 416] on textarea "You're welcome, [PERSON_NAME], I'm still looking into rent-to-own options for y…" at bounding box center [580, 422] width 422 height 52
click at [682, 418] on textarea "You're welcome, [PERSON_NAME], I'm still looking into rent-to-own options for y…" at bounding box center [580, 422] width 422 height 52
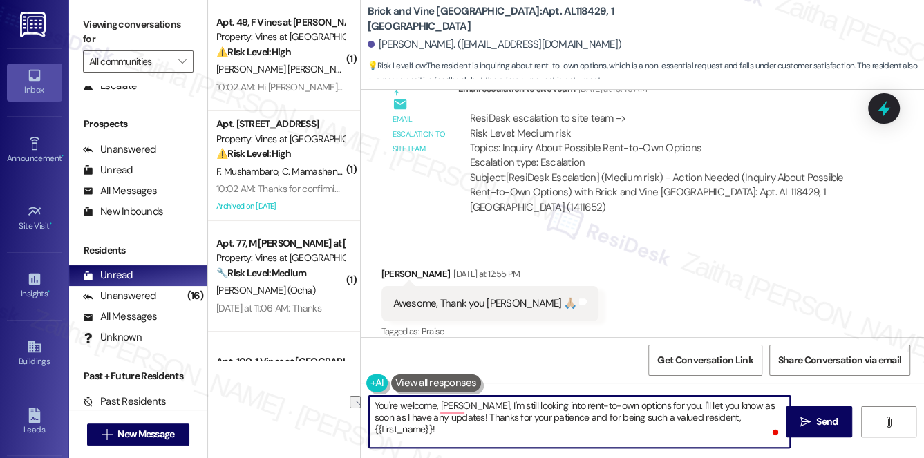
drag, startPoint x: 695, startPoint y: 420, endPoint x: 758, endPoint y: 411, distance: 64.2
click at [758, 413] on textarea "You're welcome, [PERSON_NAME], I'm still looking into rent-to-own options for y…" at bounding box center [580, 422] width 422 height 52
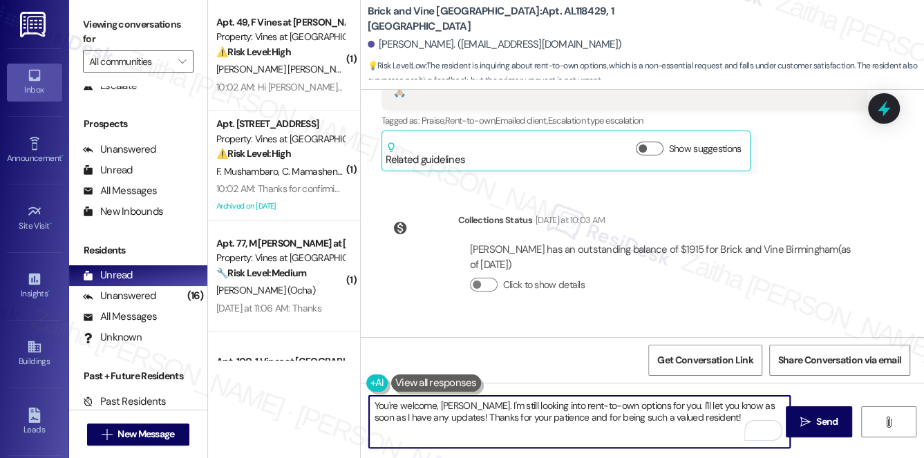
scroll to position [534, 0]
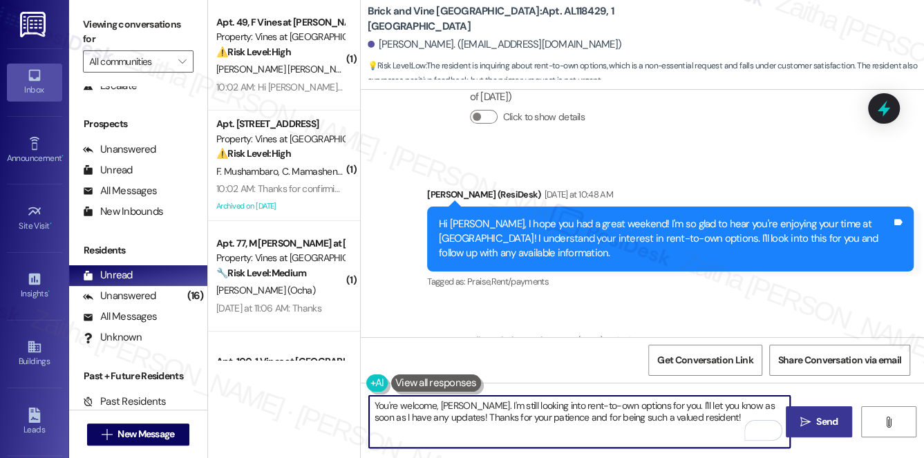
type textarea "You're welcome, [PERSON_NAME]. I'm still looking into rent-to-own options for y…"
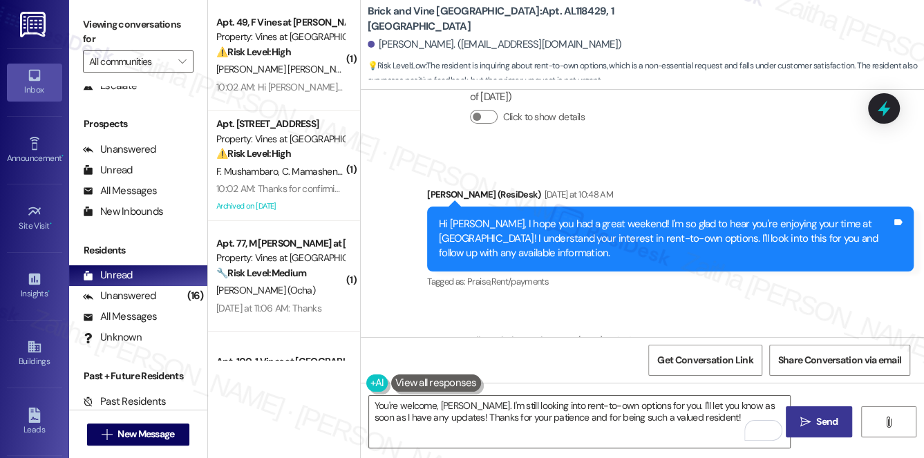
click at [836, 422] on span "Send" at bounding box center [826, 422] width 21 height 15
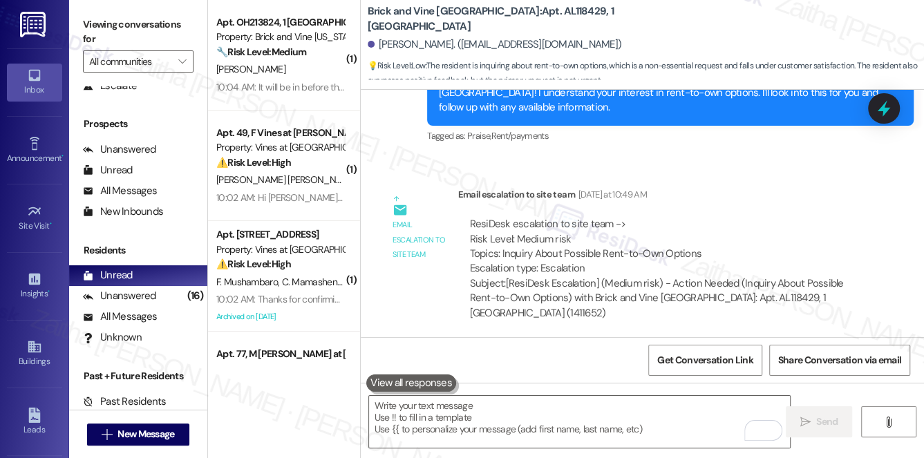
scroll to position [897, 0]
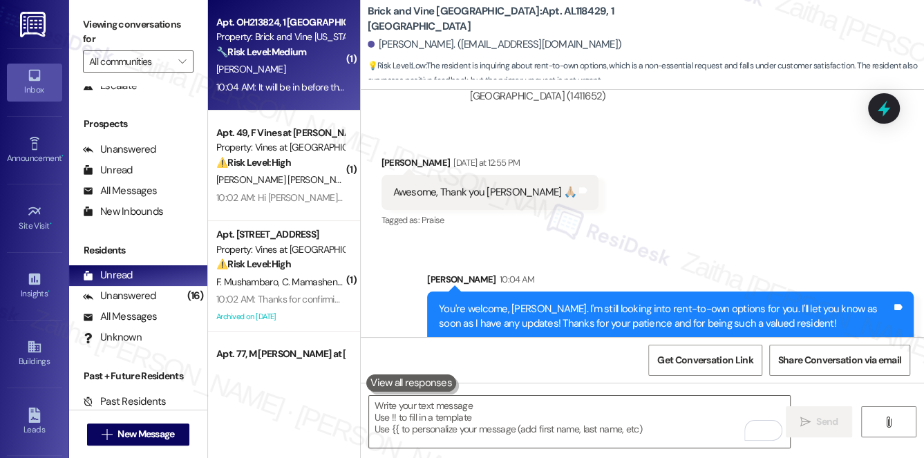
click at [313, 66] on div "[PERSON_NAME]" at bounding box center [280, 69] width 131 height 17
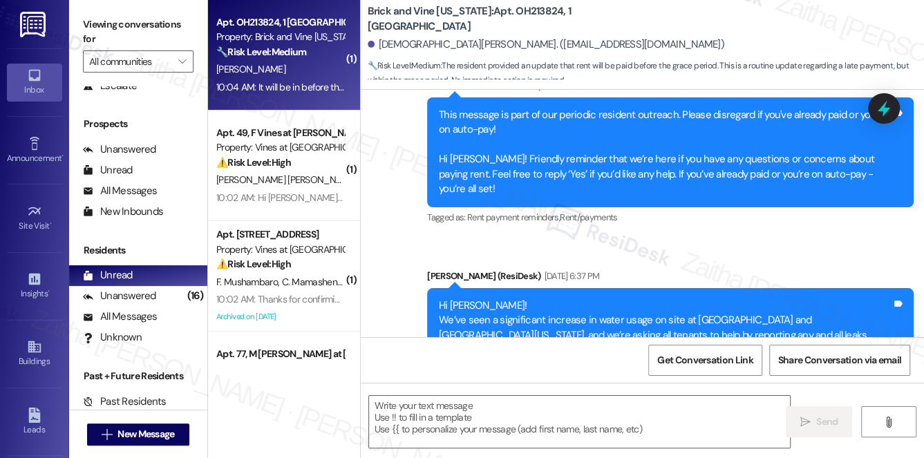
type textarea "Fetching suggested responses. Please feel free to read through the conversation…"
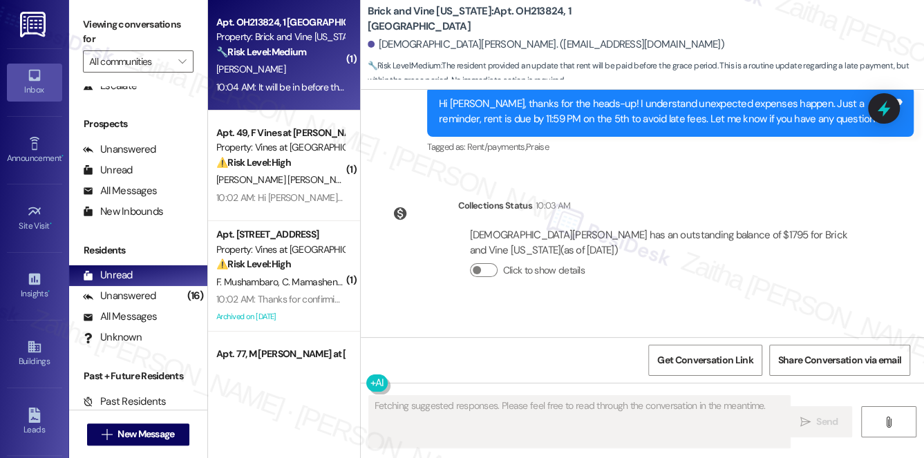
scroll to position [3383, 0]
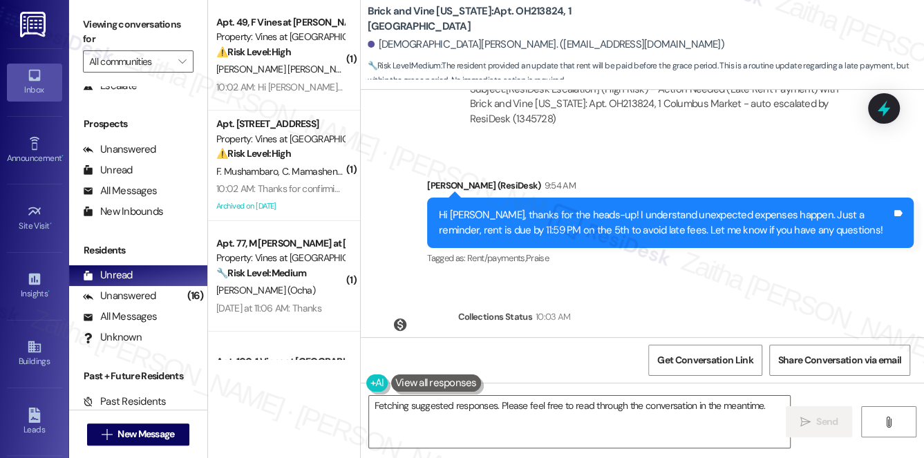
scroll to position [3384, 0]
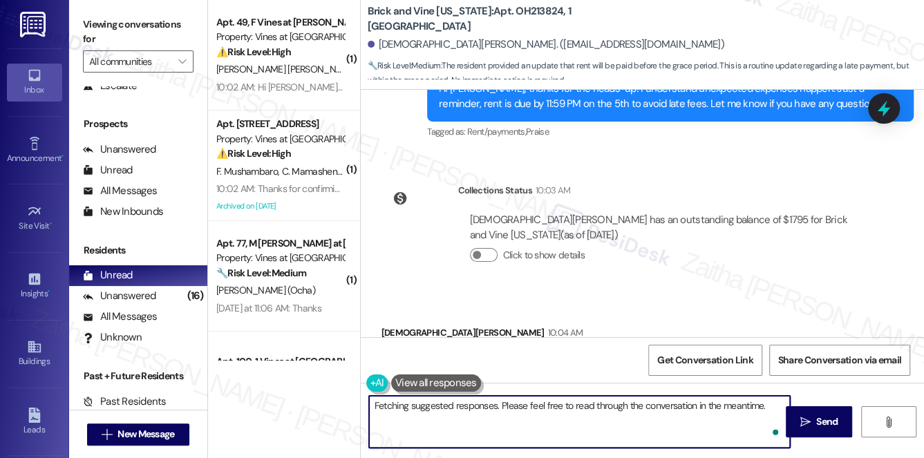
drag, startPoint x: 447, startPoint y: 406, endPoint x: 374, endPoint y: 408, distance: 73.3
click at [374, 408] on textarea "Hi {{first_name}}, thanks for letting us know! I understand that unexpected car…" at bounding box center [580, 422] width 422 height 52
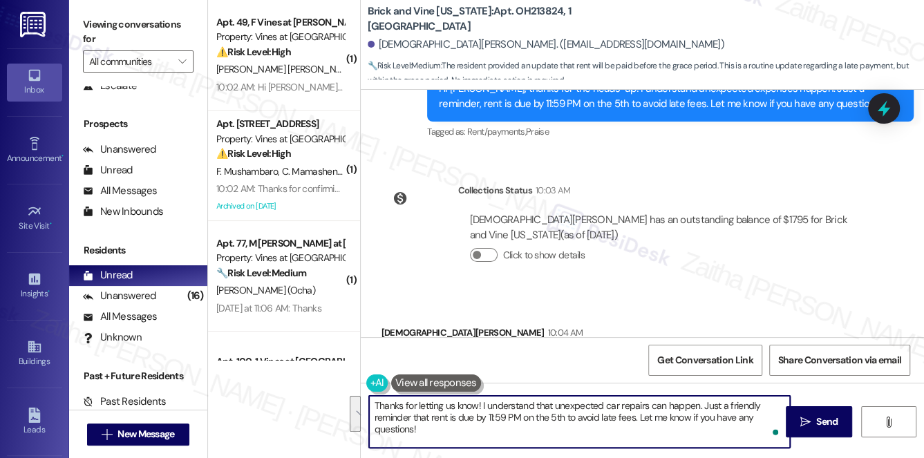
drag, startPoint x: 479, startPoint y: 404, endPoint x: 491, endPoint y: 431, distance: 29.7
click at [491, 431] on textarea "Thanks for letting us know! I understand that unexpected car repairs can happen…" at bounding box center [580, 422] width 422 height 52
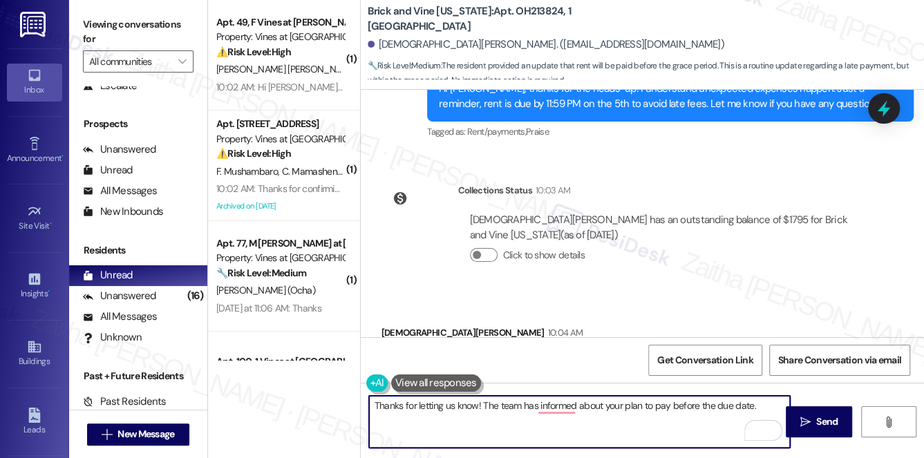
click at [706, 409] on textarea "Thanks for letting us know! The team has informed about your plan to pay before…" at bounding box center [580, 422] width 422 height 52
click at [713, 406] on textarea "Thanks for letting us know! The team has informed about your plan to pay before…" at bounding box center [580, 422] width 422 height 52
click at [407, 415] on textarea "Thanks for letting us know! The team has been informed about your plan to pay b…" at bounding box center [580, 422] width 422 height 52
click at [384, 414] on textarea "Thanks for letting us know! The team has been informed about your plan to pay b…" at bounding box center [580, 422] width 422 height 52
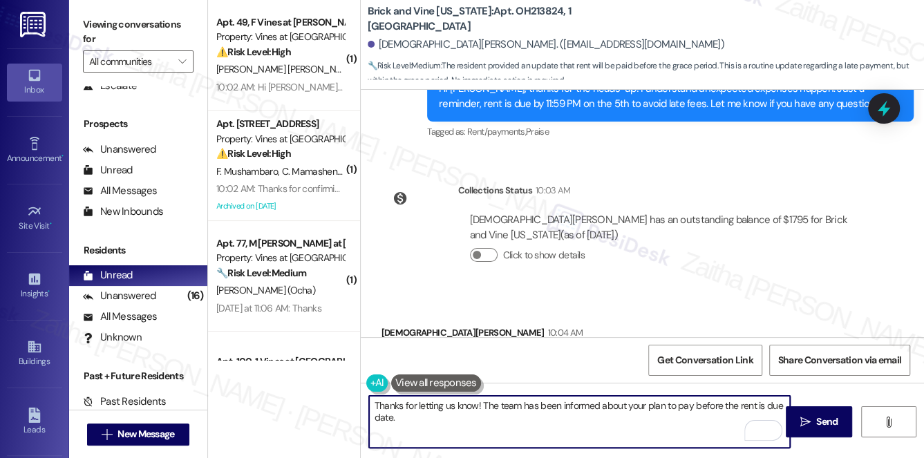
click at [384, 414] on textarea "Thanks for letting us know! The team has been informed about your plan to pay b…" at bounding box center [580, 422] width 422 height 52
drag, startPoint x: 373, startPoint y: 406, endPoint x: 621, endPoint y: 418, distance: 249.1
click at [621, 418] on textarea "Thanks for letting us know! The team has been informed about your plan to pay b…" at bounding box center [580, 422] width 422 height 52
type textarea "Thanks for letting us know! The team has been informed about your plan to pay b…"
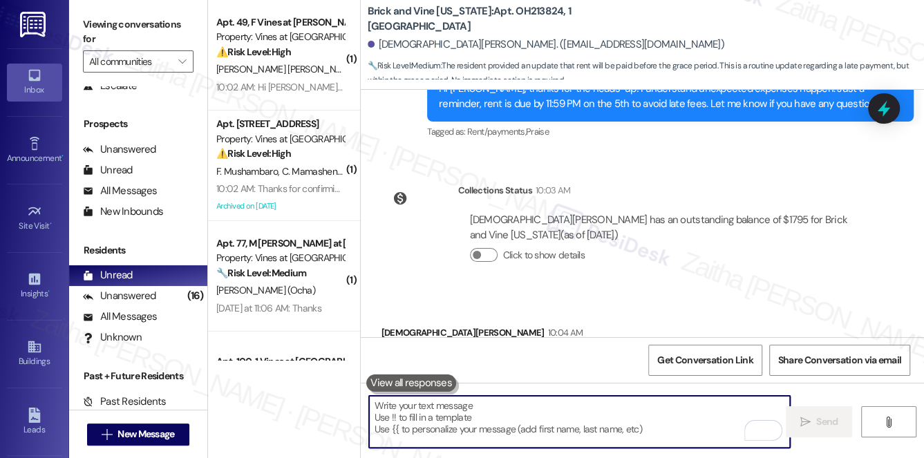
paste textarea "Thank you for the update! We’ve noted your plan to pay before rent is due. If a…"
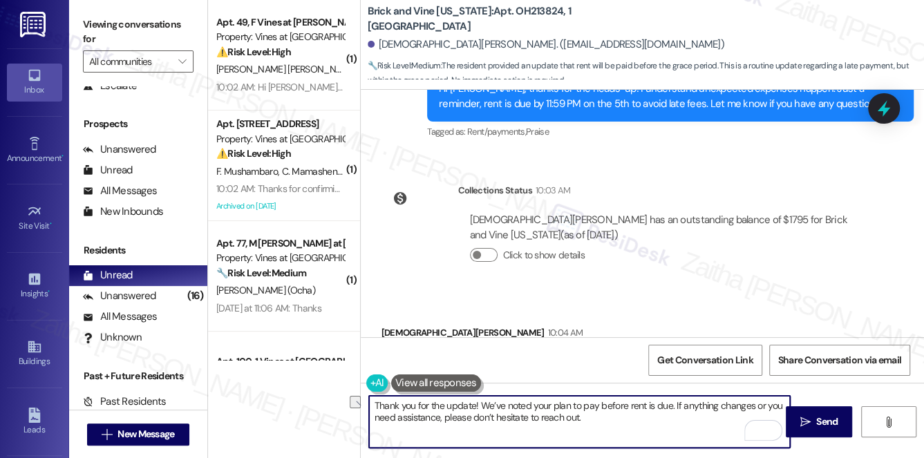
drag, startPoint x: 427, startPoint y: 405, endPoint x: 474, endPoint y: 405, distance: 46.3
click at [474, 405] on textarea "Thank you for the update! We’ve noted your plan to pay before rent is due. If a…" at bounding box center [580, 422] width 422 height 52
type textarea "Thank you for letting us know! We’ve noted your plan to pay before rent is due.…"
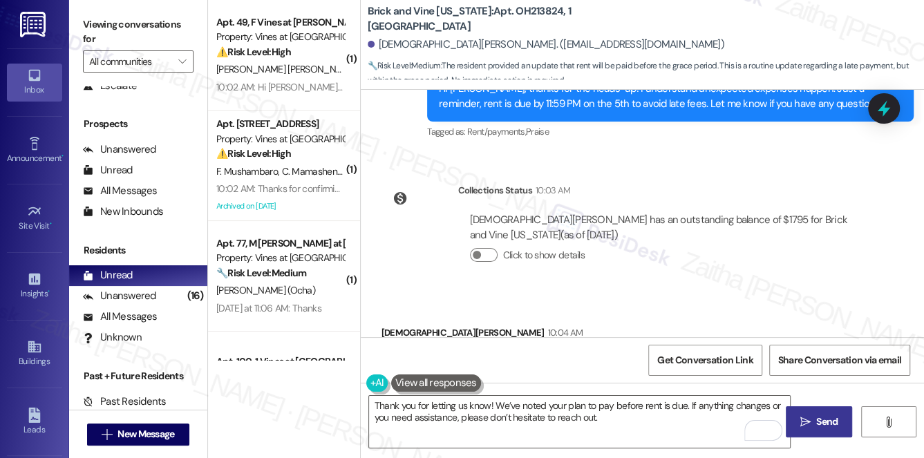
click at [833, 428] on span "Send" at bounding box center [826, 422] width 21 height 15
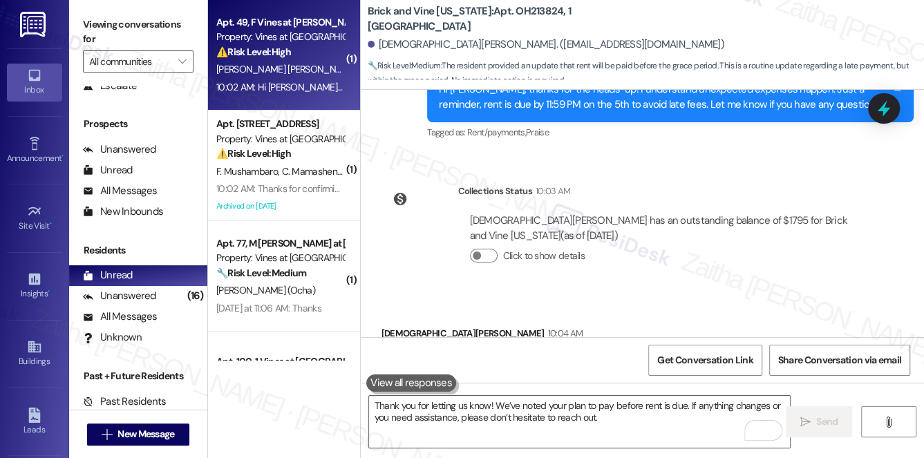
click at [316, 59] on div "⚠️ Risk Level: High The resident is reporting incorrect insurance charges that …" at bounding box center [280, 52] width 128 height 15
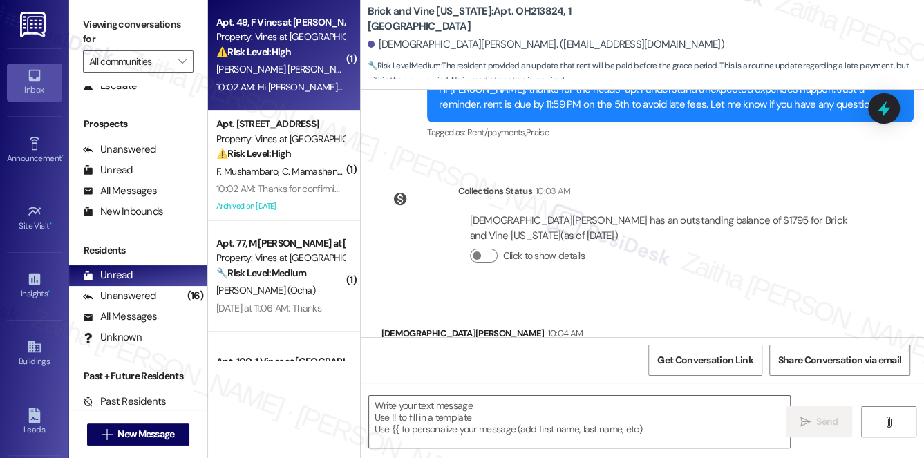
type textarea "Fetching suggested responses. Please feel free to read through the conversation…"
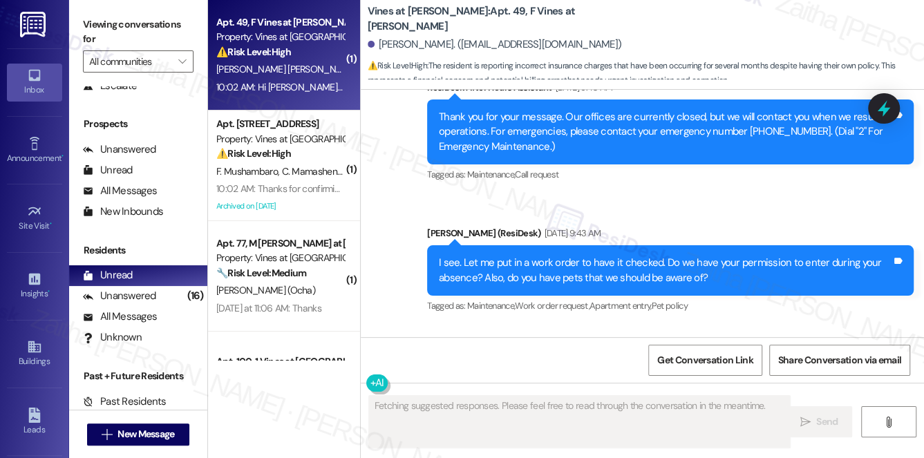
scroll to position [11901, 0]
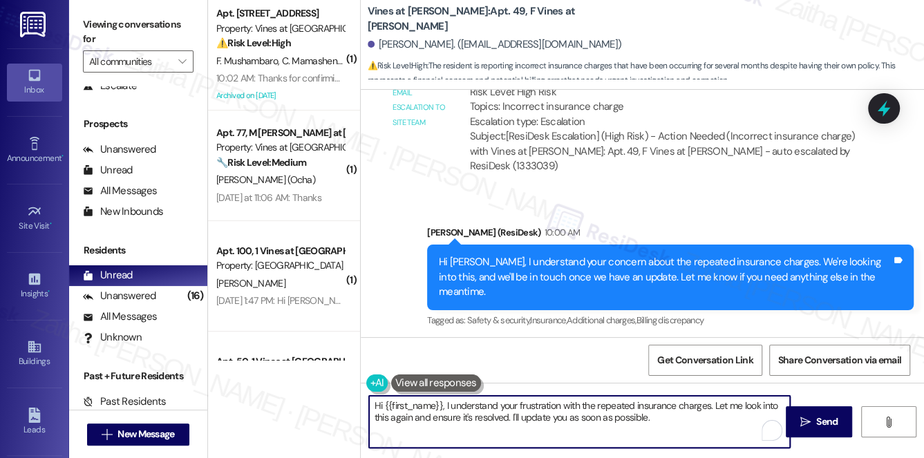
drag, startPoint x: 444, startPoint y: 406, endPoint x: 370, endPoint y: 406, distance: 74.0
click at [370, 406] on textarea "Hi {{first_name}}, I understand your frustration with the repeated insurance ch…" at bounding box center [580, 422] width 422 height 52
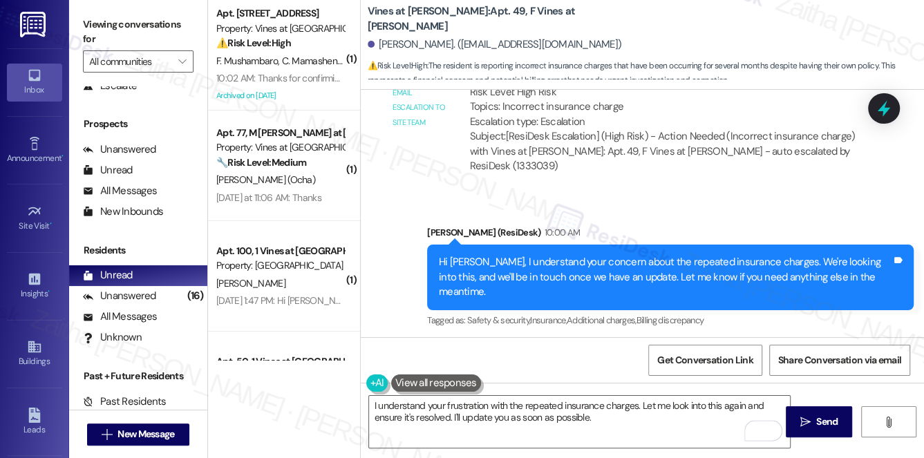
click at [386, 372] on div "Jose Vera Munoz Neutral 10:02 AM" at bounding box center [590, 389] width 416 height 34
copy div "Jose"
click at [542, 407] on textarea "I understand your frustration with the repeated insurance charges. Let me look …" at bounding box center [580, 422] width 422 height 52
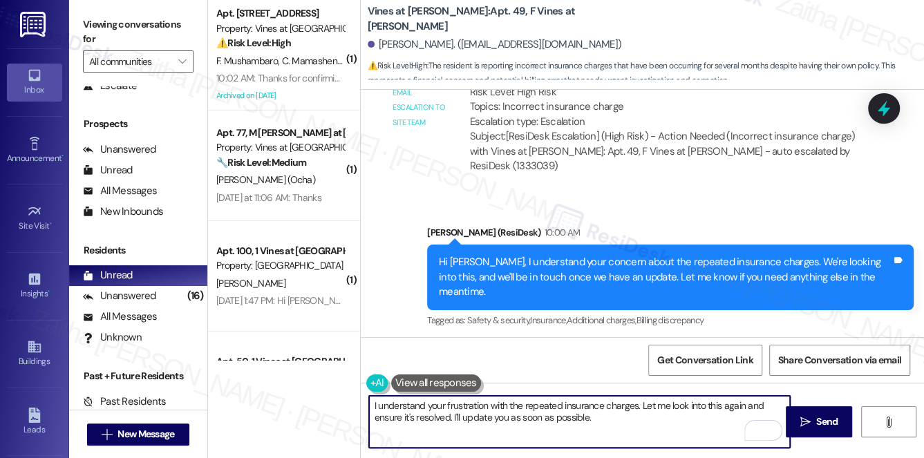
click at [541, 407] on textarea "I understand your frustration with the repeated insurance charges. Let me look …" at bounding box center [580, 422] width 422 height 52
click at [597, 404] on textarea "I understand your frustration with the insurance charges. Let me look into this…" at bounding box center [580, 422] width 422 height 52
paste textarea "Jose"
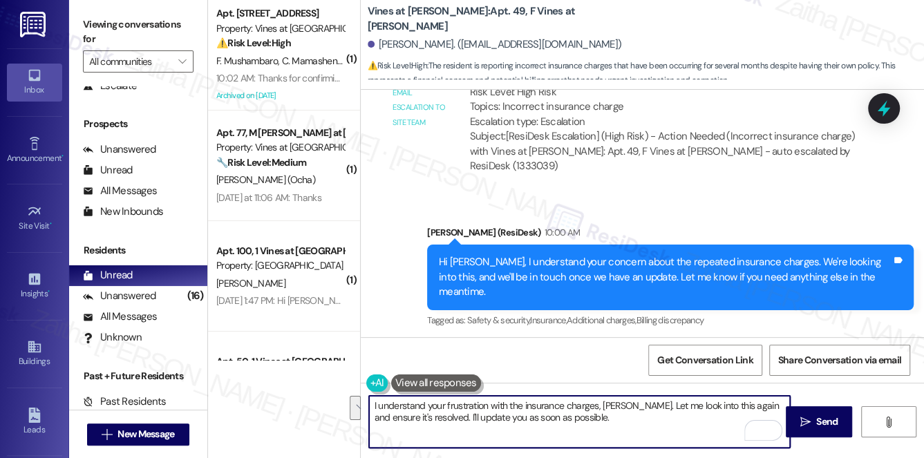
drag, startPoint x: 624, startPoint y: 404, endPoint x: 422, endPoint y: 433, distance: 203.1
click at [422, 433] on textarea "I understand your frustration with the insurance charges, Jose. Let me look int…" at bounding box center [580, 422] width 422 height 52
click at [737, 400] on textarea "I understand your frustration with the insurance charges, Jose. I'll update you…" at bounding box center [580, 422] width 422 height 52
type textarea "I understand your frustration with the insurance charges, Jose. I'll update you…"
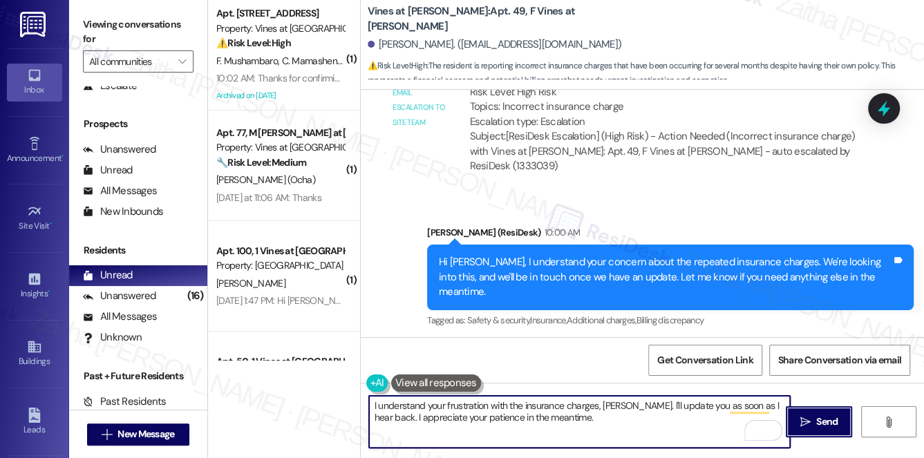
drag, startPoint x: 818, startPoint y: 418, endPoint x: 787, endPoint y: 397, distance: 36.8
click at [816, 418] on span "Send" at bounding box center [826, 422] width 21 height 15
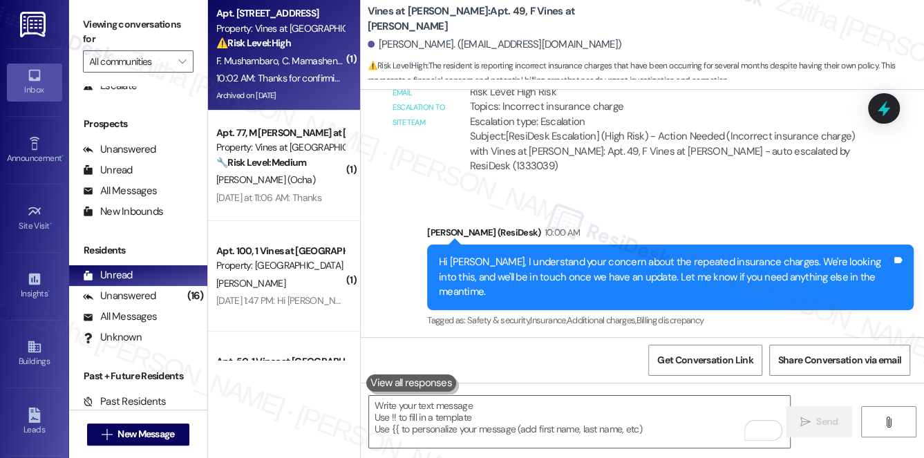
click at [330, 47] on div "⚠️ Risk Level: High The resident reports their refrigerator is not cooling at a…" at bounding box center [280, 43] width 128 height 15
type textarea "Fetching suggested responses. Please feel free to read through the conversation…"
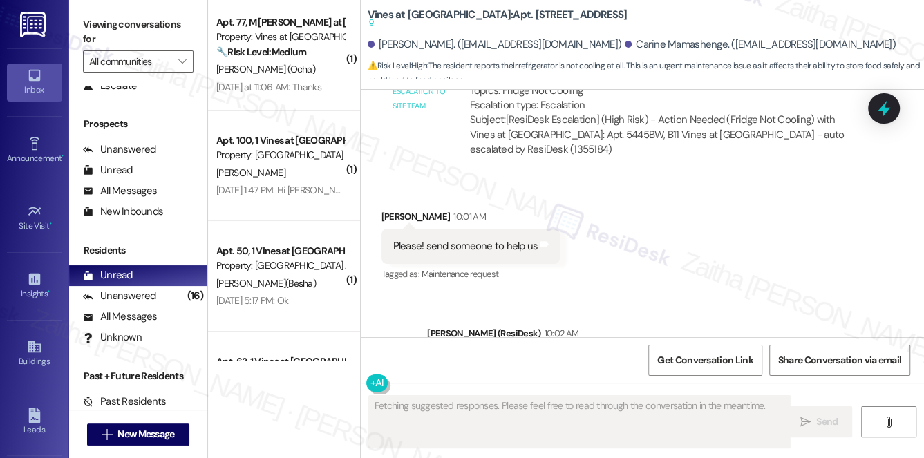
scroll to position [6859, 0]
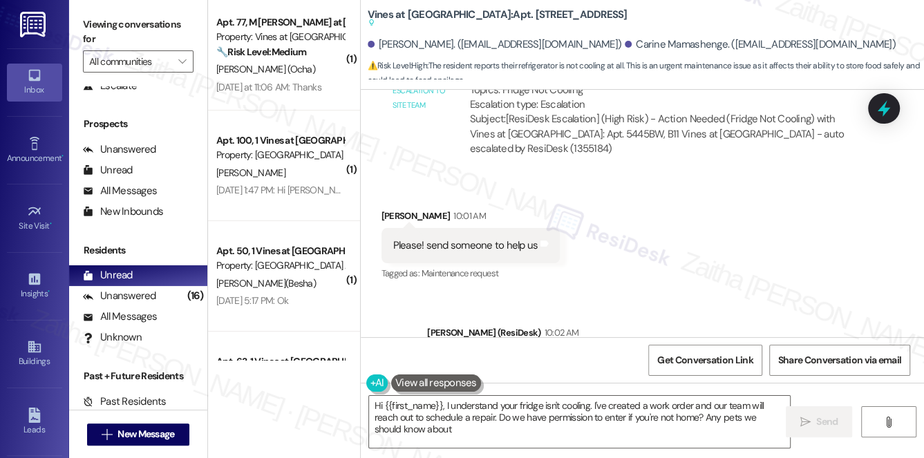
type textarea "Hi {{first_name}}, I understand your fridge isn't cooling. I've created a work …"
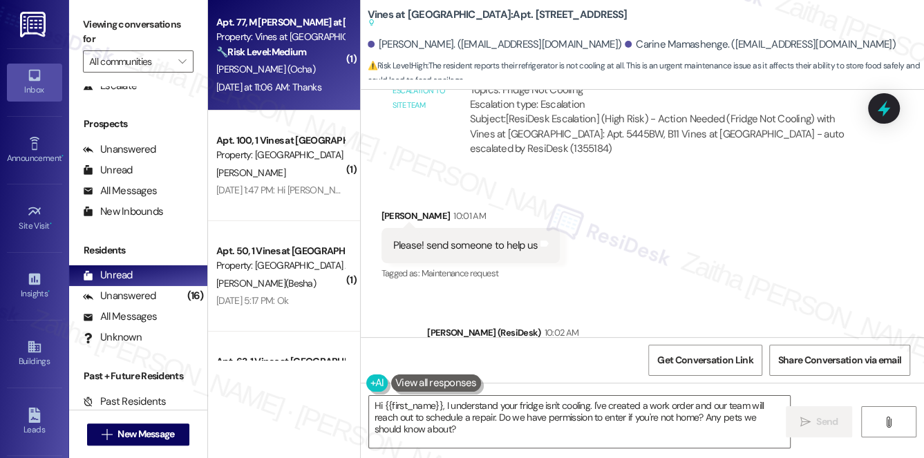
click at [321, 61] on div "[PERSON_NAME] (Ocha)" at bounding box center [280, 69] width 131 height 17
type textarea "Fetching suggested responses. Please feel free to read through the conversation…"
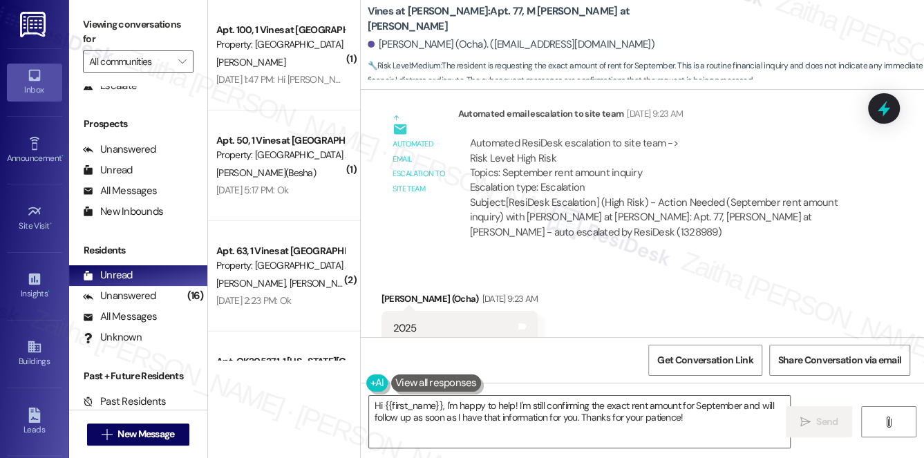
scroll to position [16712, 0]
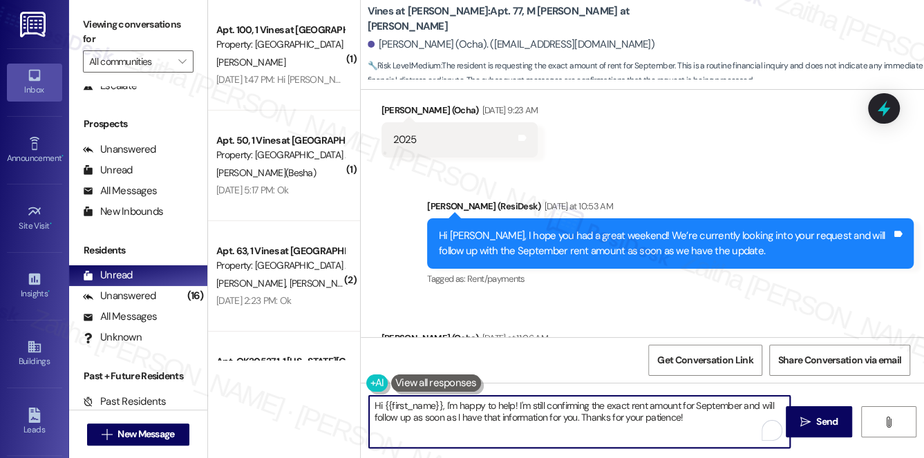
click at [372, 404] on textarea "Hi {{first_name}}, I'm happy to help! I'm still confirming the exact rent amoun…" at bounding box center [580, 422] width 422 height 52
click at [498, 402] on textarea "You're welcome, {{first_name}}, I'm happy to help! I'm still confirming the exa…" at bounding box center [580, 422] width 422 height 52
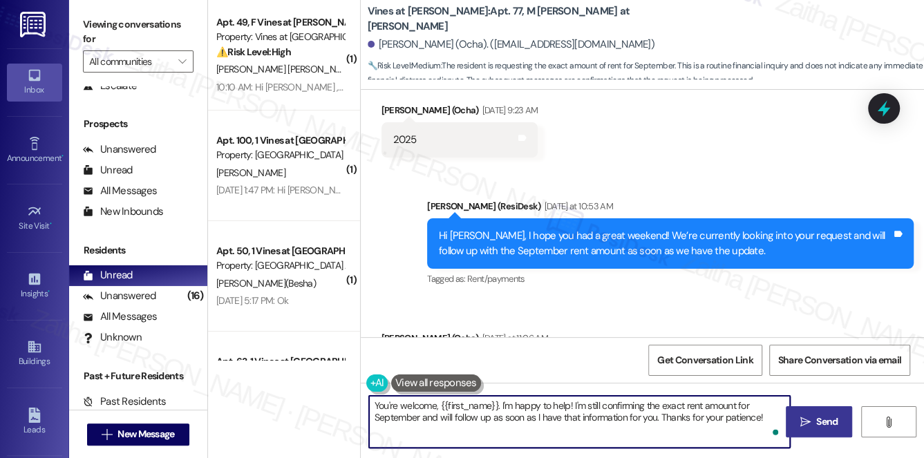
type textarea "You're welcome, {{first_name}}. I'm happy to help! I'm still confirming the exa…"
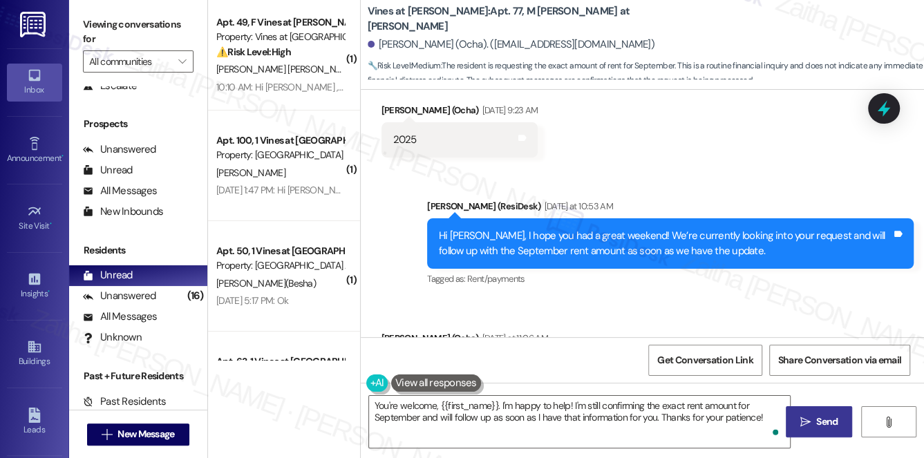
click at [816, 421] on span "Send" at bounding box center [826, 422] width 21 height 15
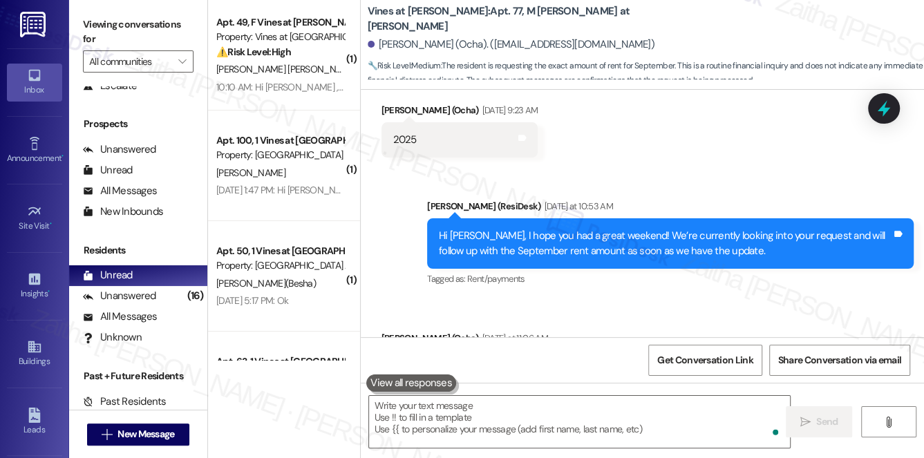
scroll to position [16569, 0]
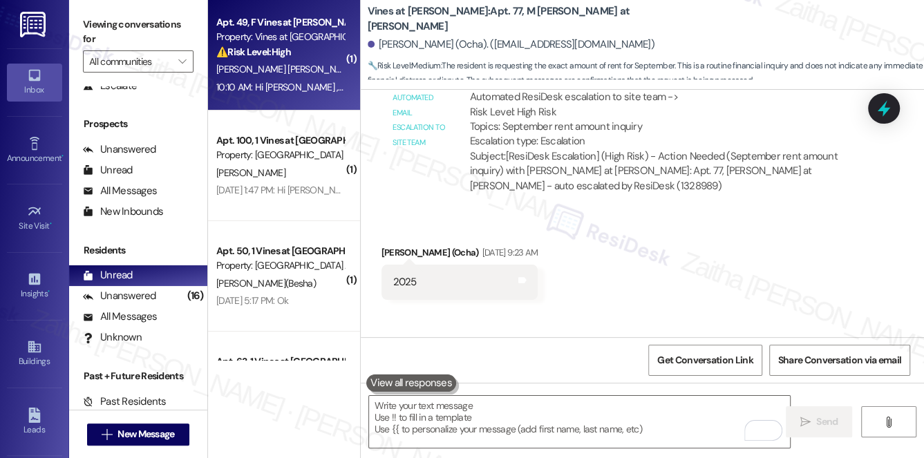
click at [330, 62] on div "[PERSON_NAME] [PERSON_NAME]" at bounding box center [280, 69] width 131 height 17
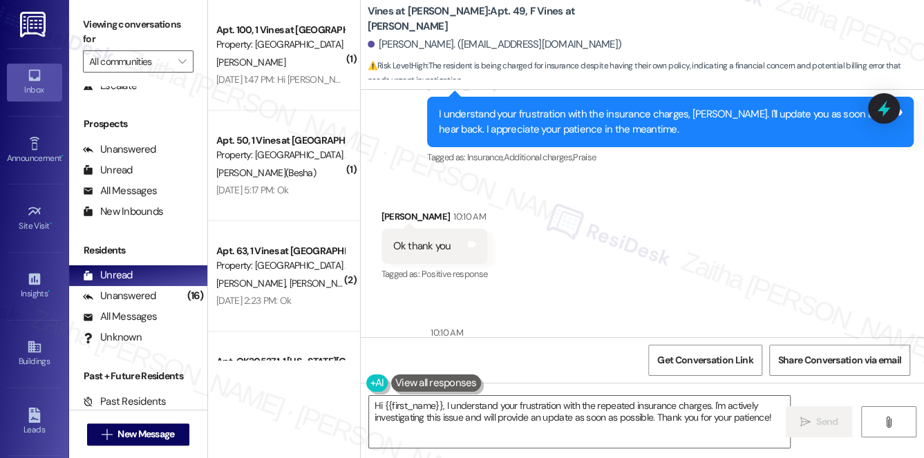
scroll to position [12640, 0]
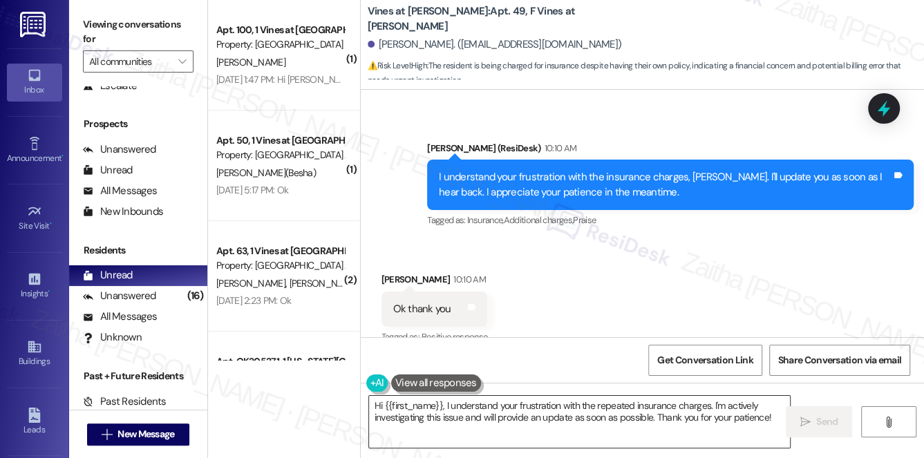
click at [377, 408] on textarea "Hi {{first_name}}, I understand your frustration with the repeated insurance ch…" at bounding box center [580, 422] width 422 height 52
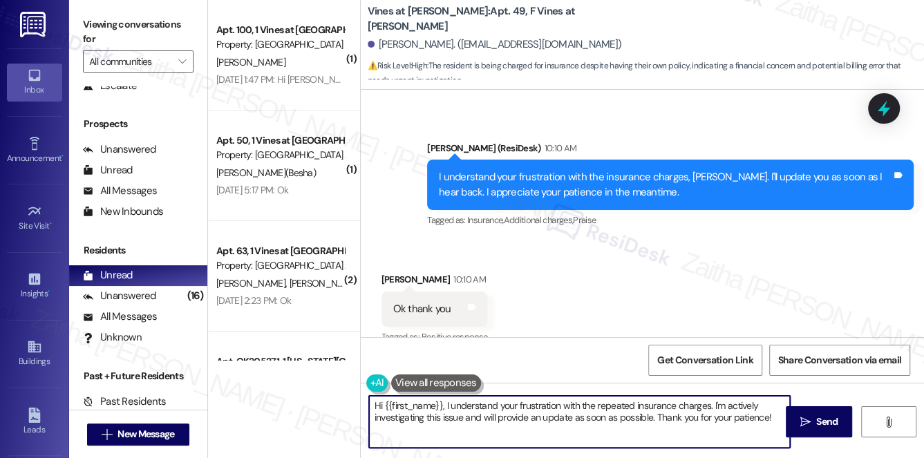
click at [377, 408] on textarea "Hi {{first_name}}, I understand your frustration with the repeated insurance ch…" at bounding box center [580, 422] width 422 height 52
click at [379, 406] on textarea "Hi {{first_name}}, I understand your frustration with the repeated insurance ch…" at bounding box center [580, 422] width 422 height 52
click at [769, 426] on html "Inbox Go to Inbox Announcement • Send A Text Announcement Site Visit • Go to Si…" at bounding box center [462, 229] width 924 height 458
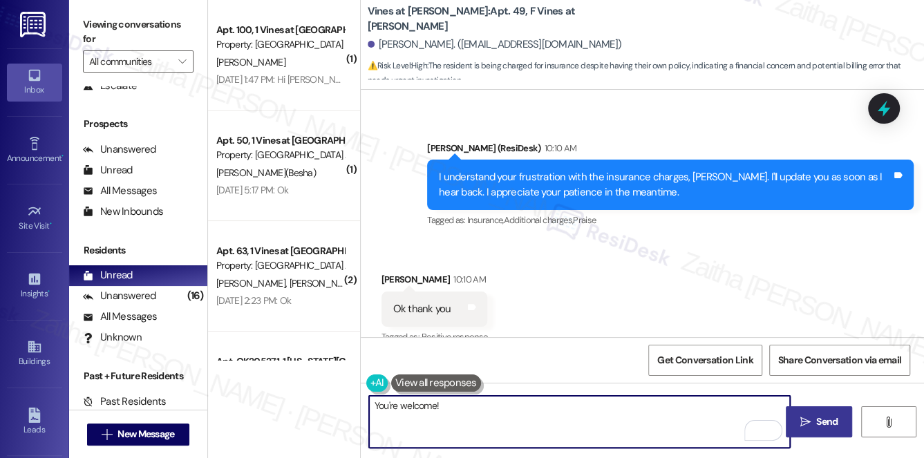
type textarea "You're welcome!"
click at [814, 415] on span "Send" at bounding box center [827, 422] width 27 height 15
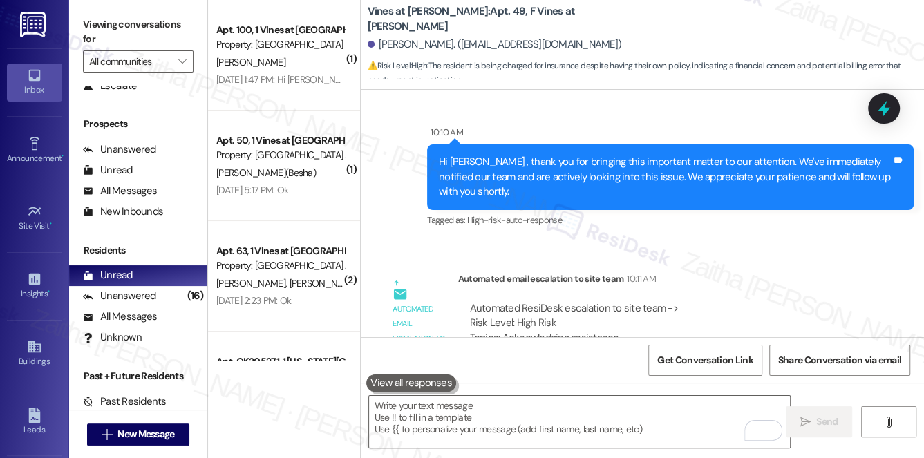
scroll to position [12924, 0]
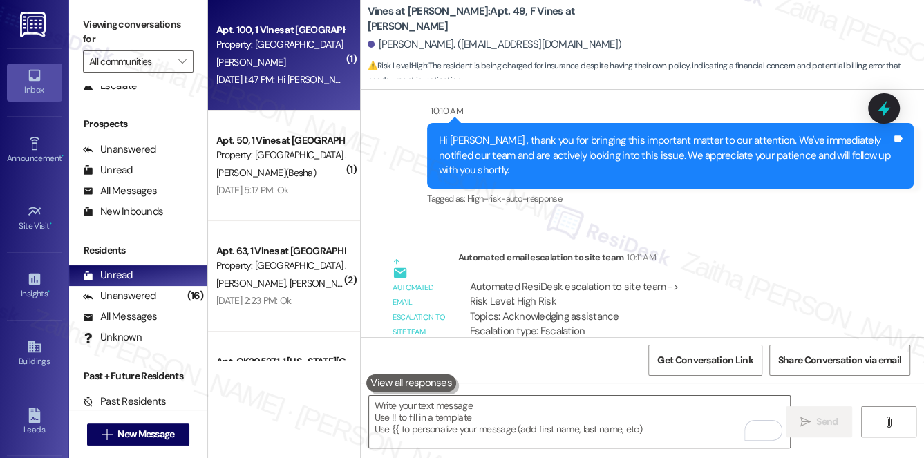
click at [317, 75] on div "Aug 22, 2025 at 1:47 PM: Hi Tionda , thank you for bringing this important matt…" at bounding box center [688, 79] width 944 height 12
type textarea "Fetching suggested responses. Please feel free to read through the conversation…"
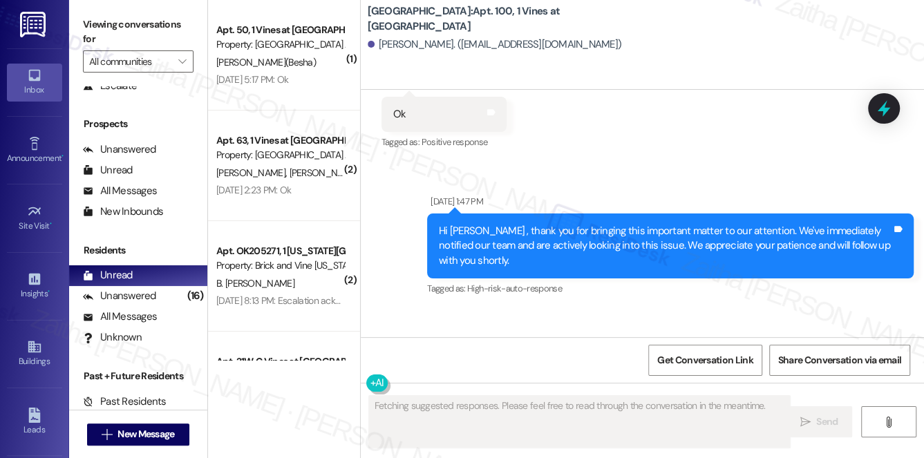
scroll to position [9219, 0]
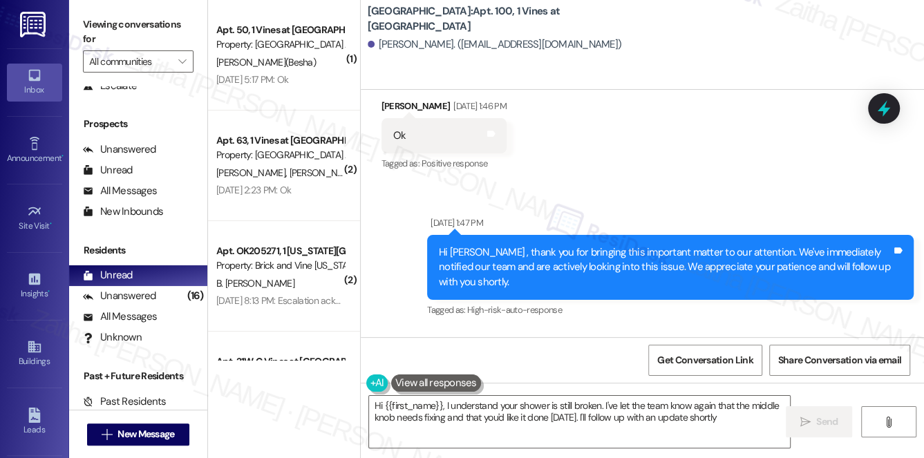
type textarea "Hi {{first_name}}, I understand your shower is still broken. I've let the team …"
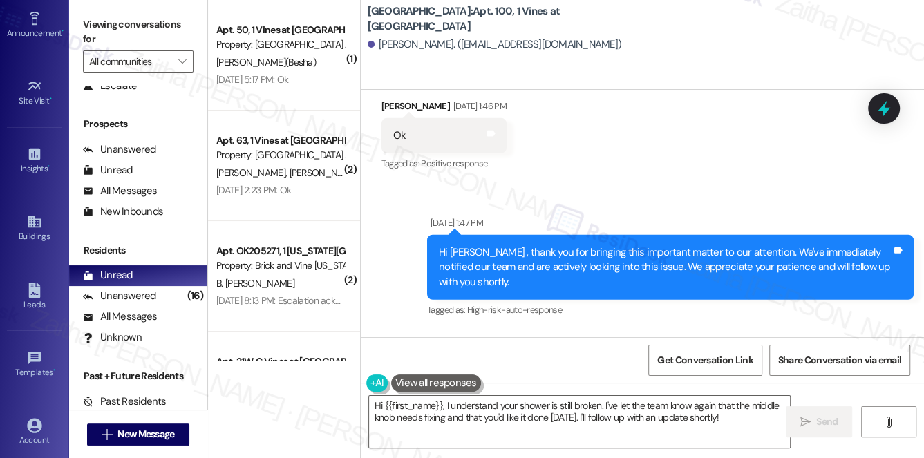
scroll to position [196, 0]
click at [28, 368] on div "Account" at bounding box center [34, 370] width 69 height 14
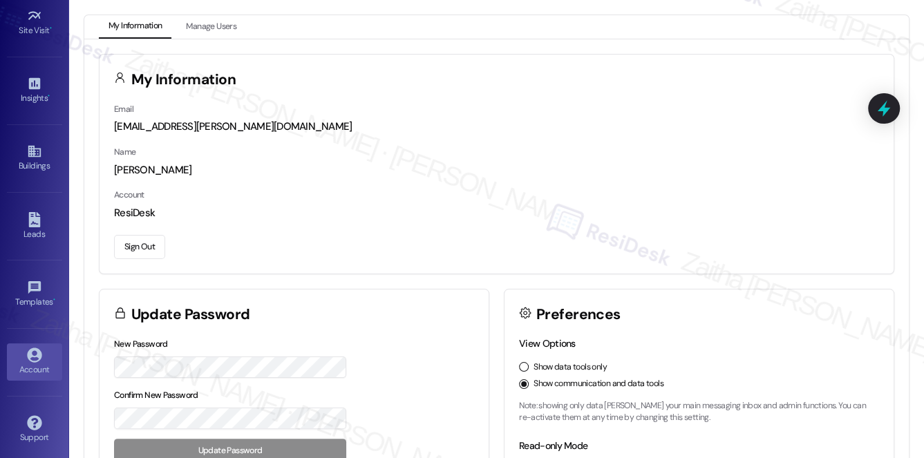
click at [144, 243] on button "Sign Out" at bounding box center [139, 247] width 51 height 24
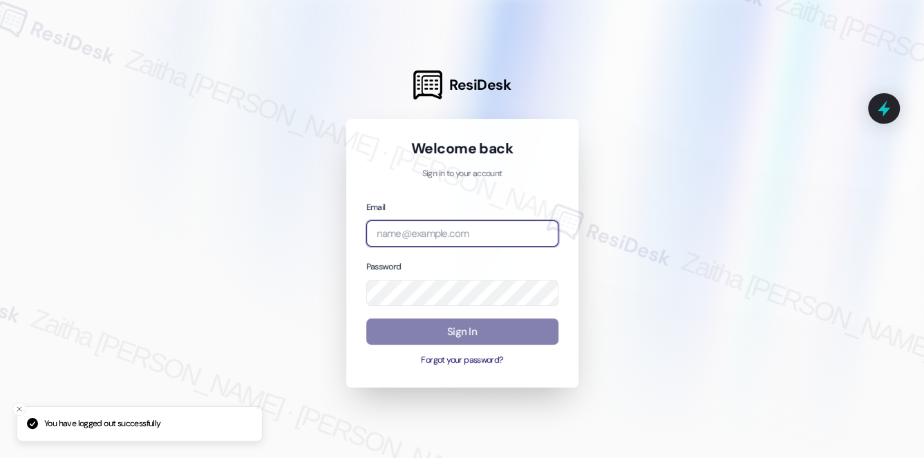
click at [412, 233] on input "email" at bounding box center [462, 234] width 192 height 27
type input "automated-surveys-grant_main-zaitha.mae.garcia@grant_main.com"
